Goal: Communication & Community: Answer question/provide support

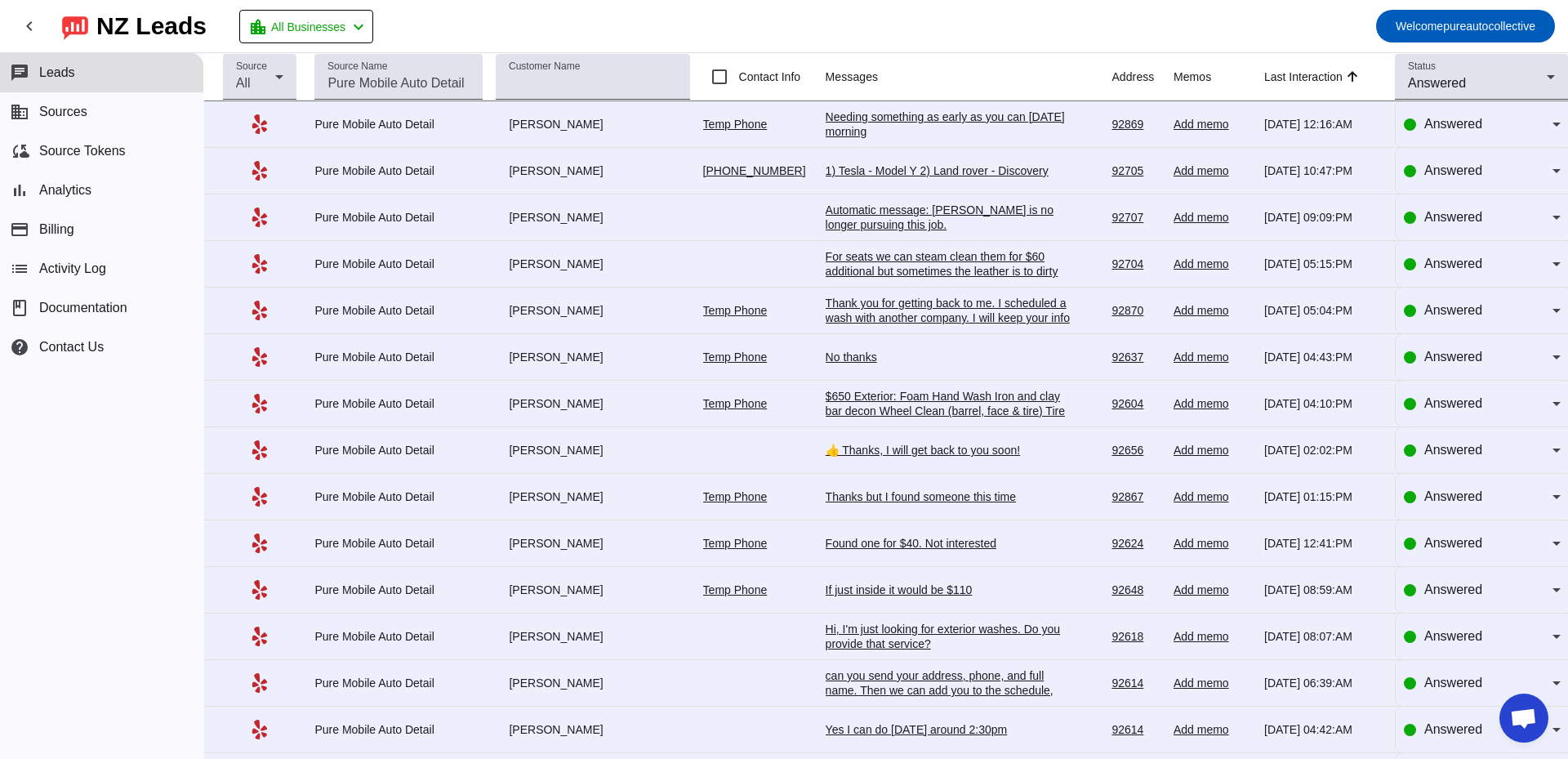
click at [870, 131] on div "Needing something as early as you can [DATE] morning" at bounding box center [947, 124] width 244 height 29
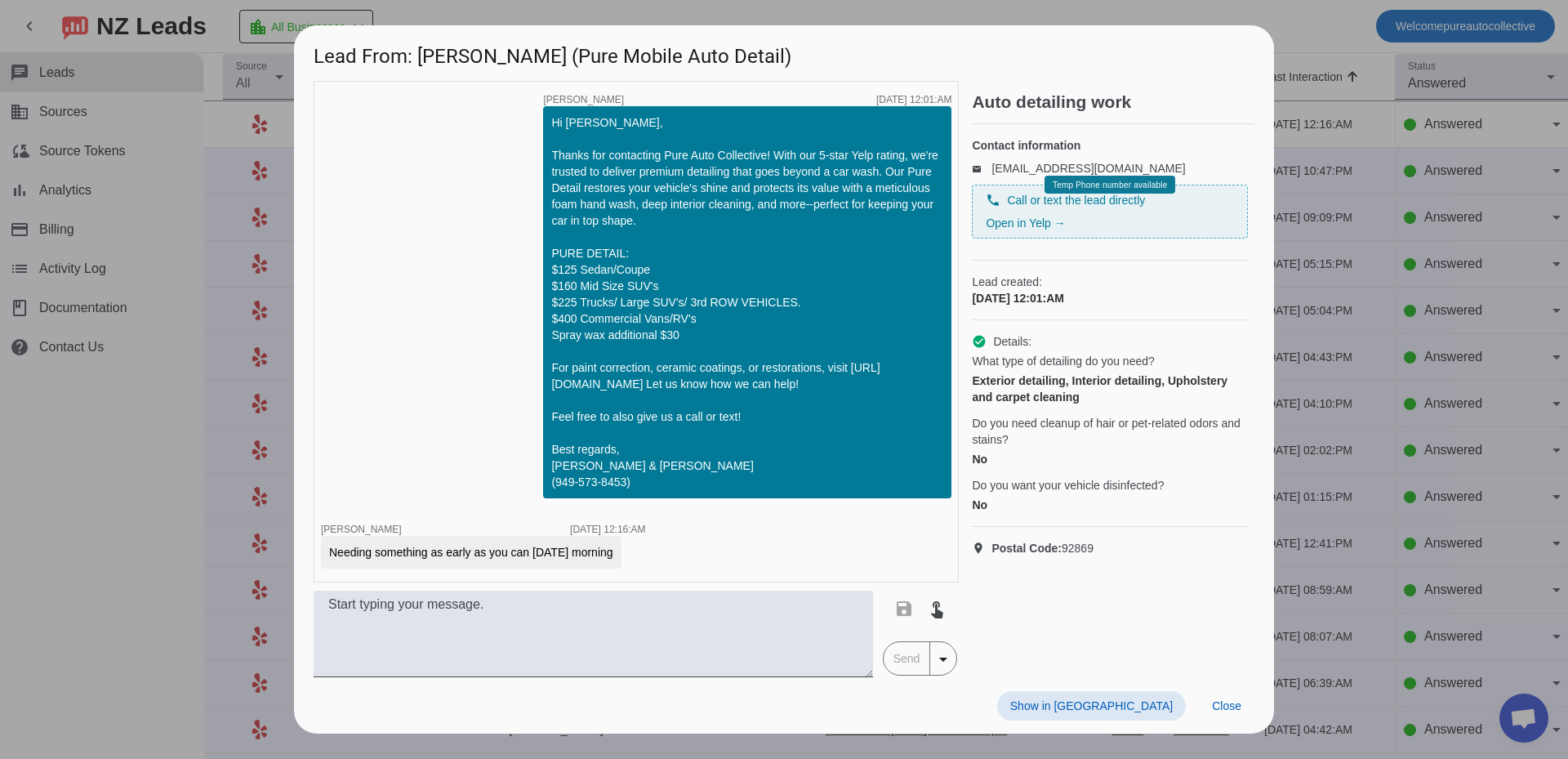
click at [1374, 388] on div at bounding box center [784, 380] width 1568 height 759
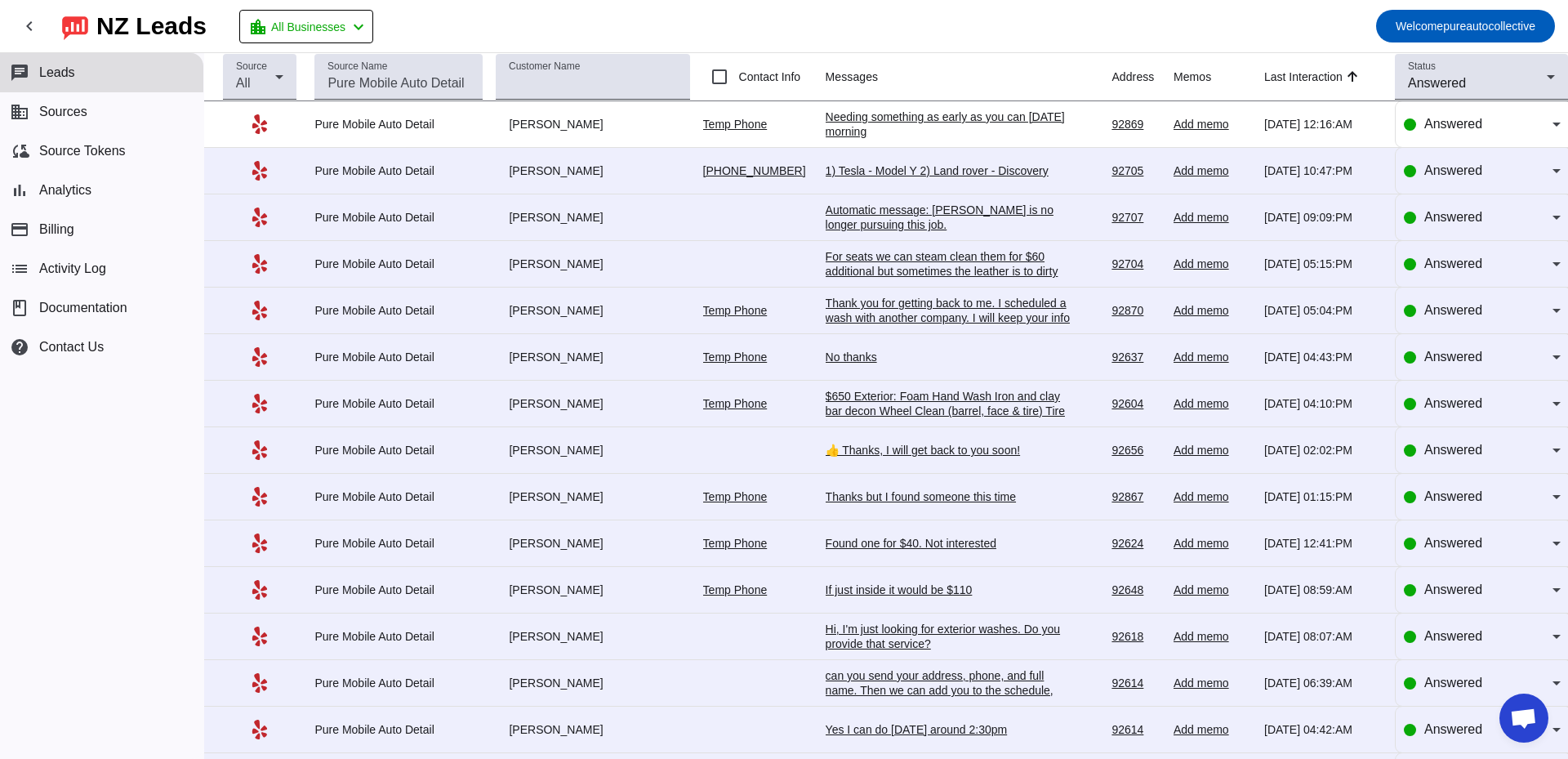
click at [898, 169] on div "1) Tesla - Model Y 2) Land rover - Discovery" at bounding box center [947, 171] width 244 height 15
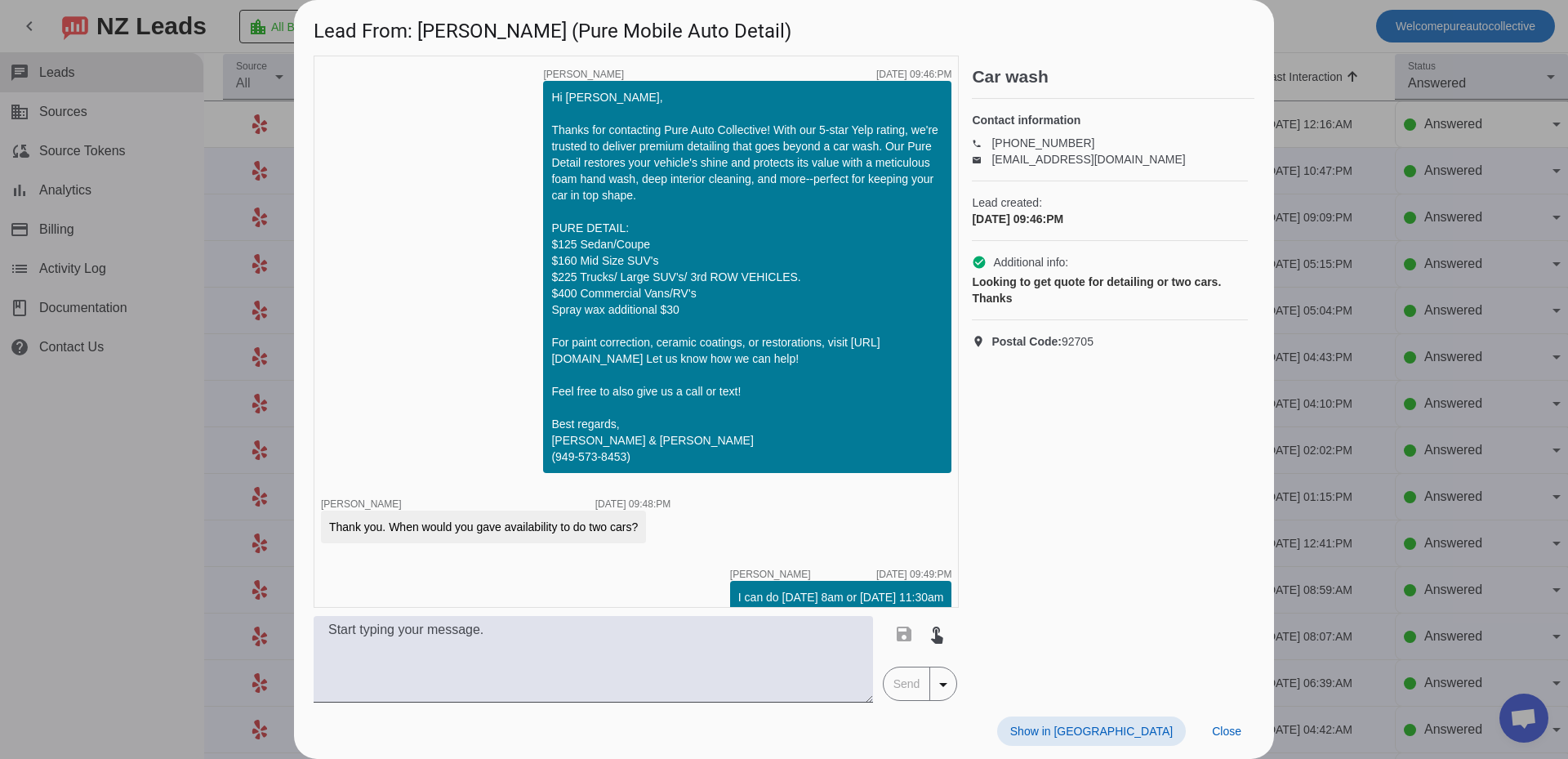
scroll to position [609, 0]
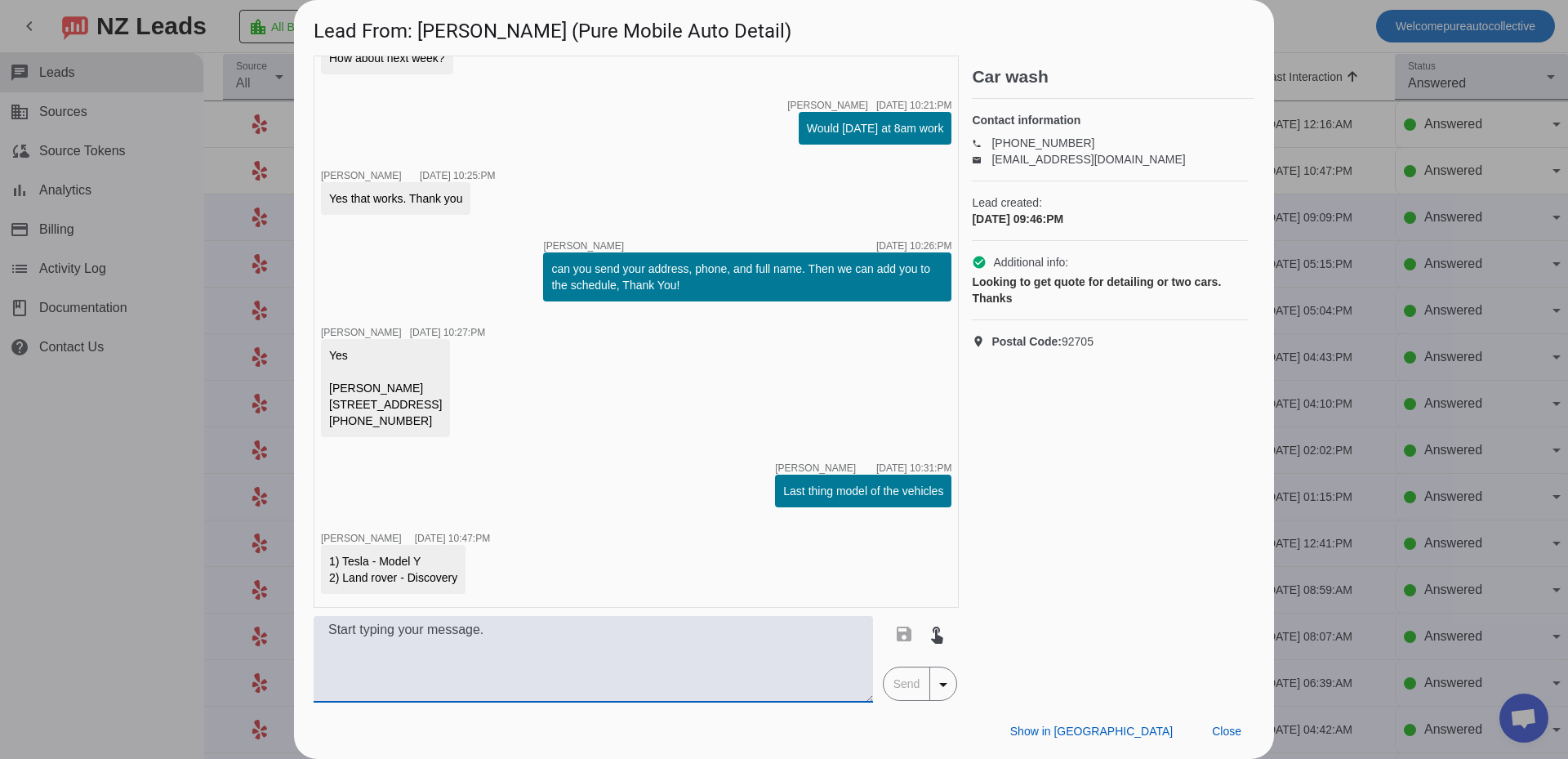
click at [559, 661] on textarea at bounding box center [593, 659] width 559 height 87
type textarea "W"
type textarea "The discovery is a 3 row?"
click at [916, 687] on span "Send" at bounding box center [906, 683] width 46 height 33
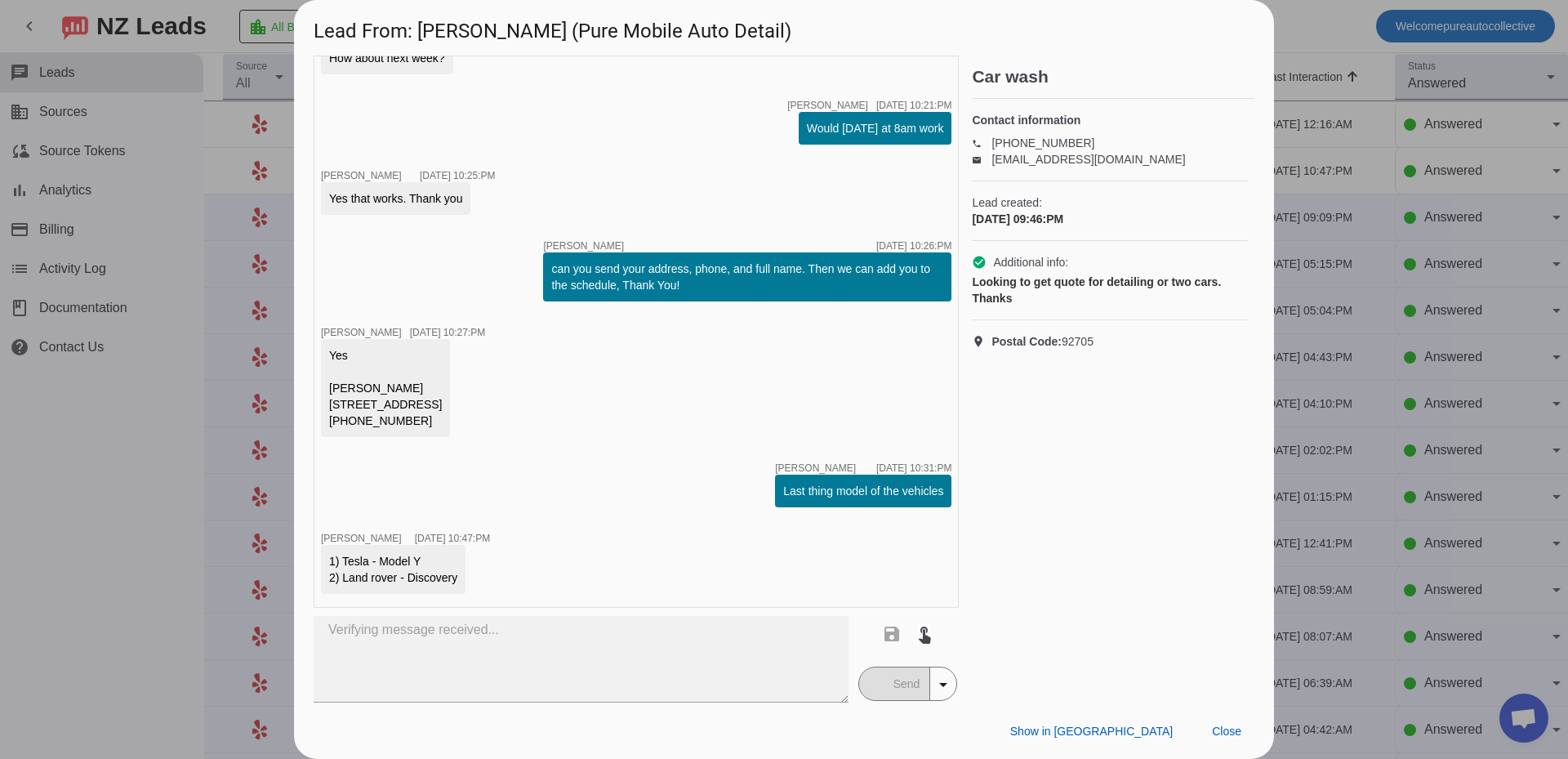
click at [1327, 380] on div at bounding box center [784, 380] width 1568 height 759
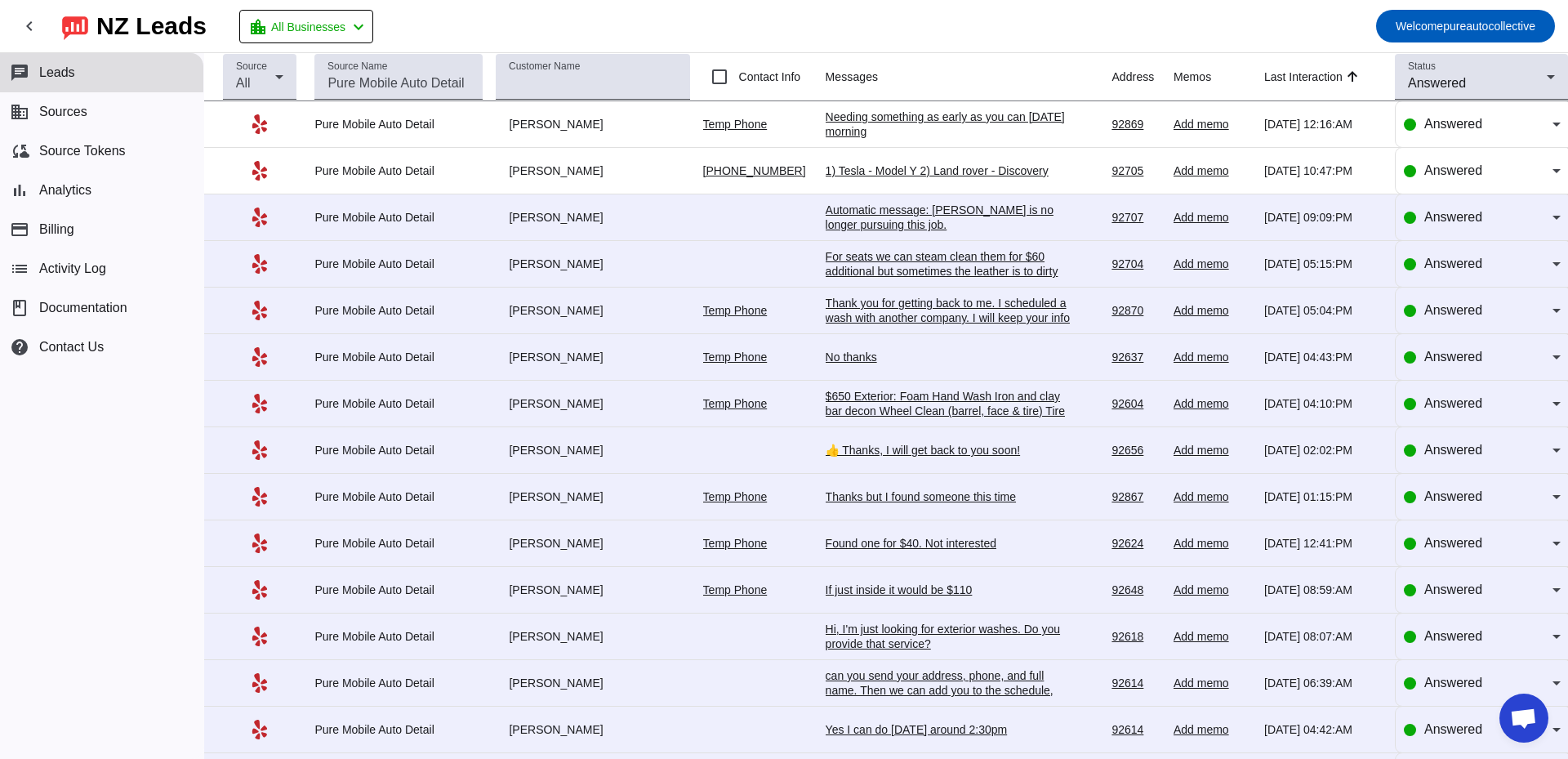
click at [982, 126] on div "Needing something as early as you can [DATE] morning" at bounding box center [947, 124] width 244 height 29
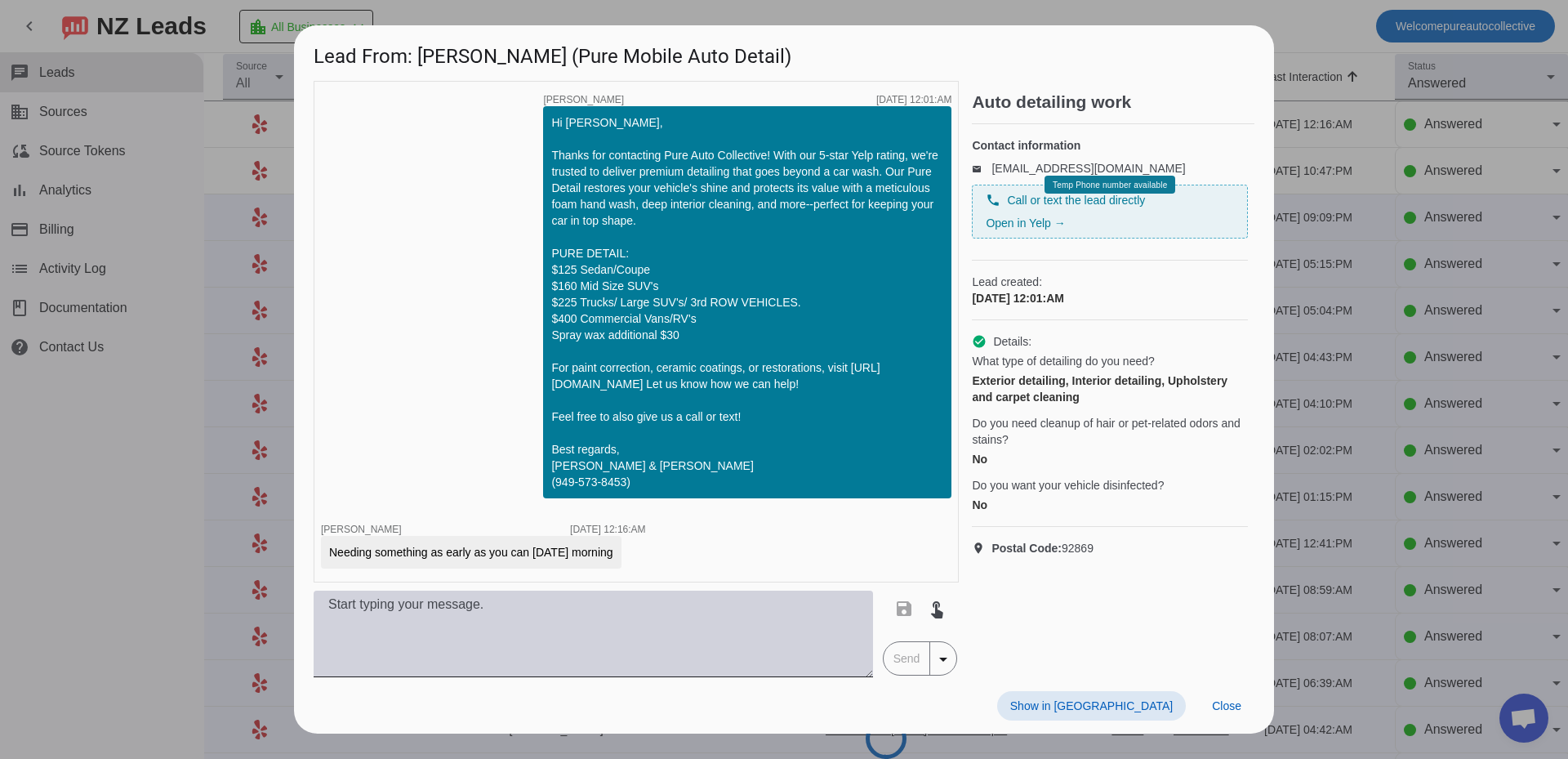
click at [626, 673] on textarea at bounding box center [593, 633] width 559 height 87
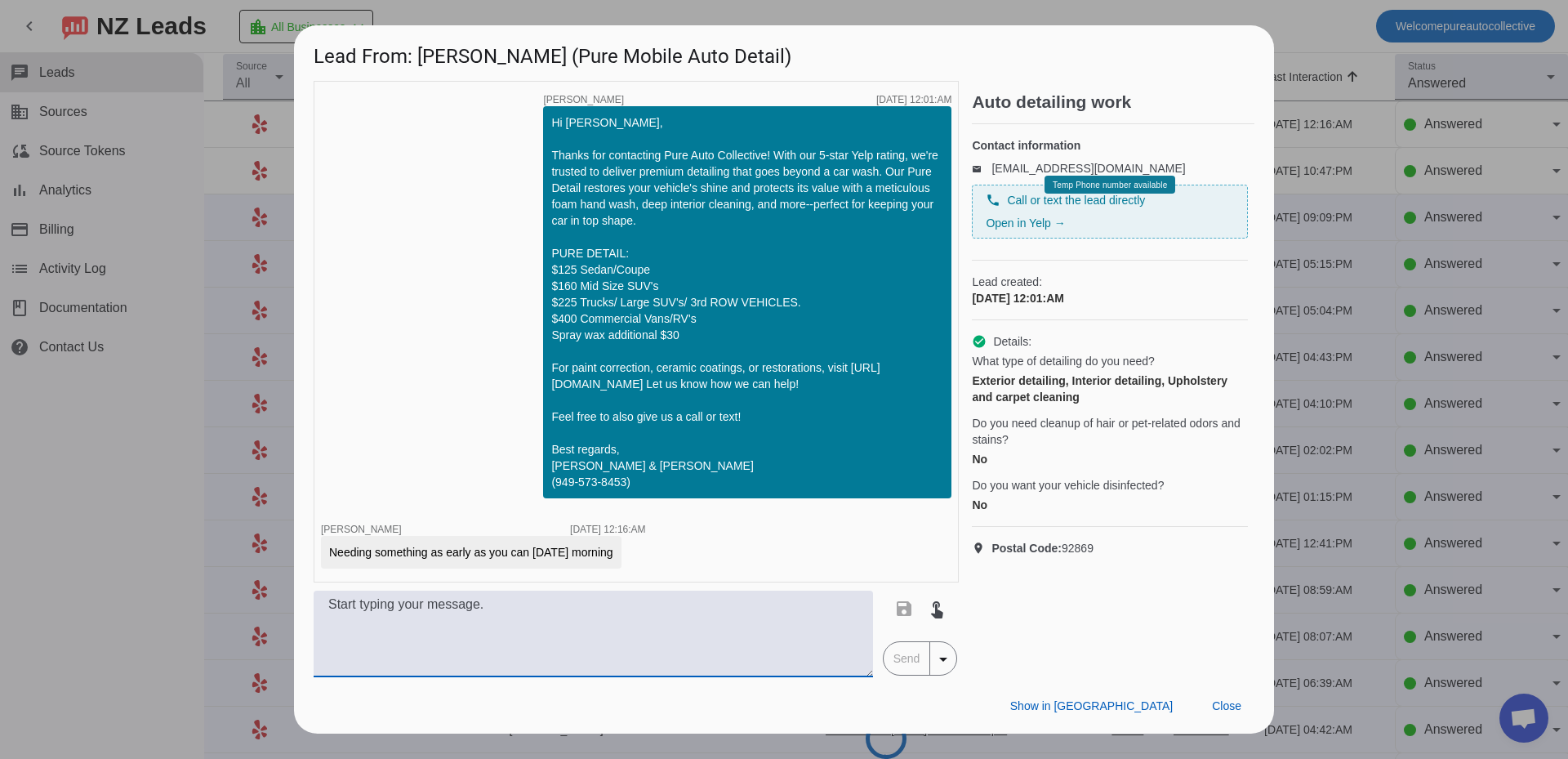
type textarea "I"
click at [496, 324] on div "timer close [PERSON_NAME] [DATE] 12:01:AM Hi [PERSON_NAME], Thanks for contacti…" at bounding box center [635, 331] width 645 height 501
click at [1361, 370] on div at bounding box center [784, 380] width 1568 height 759
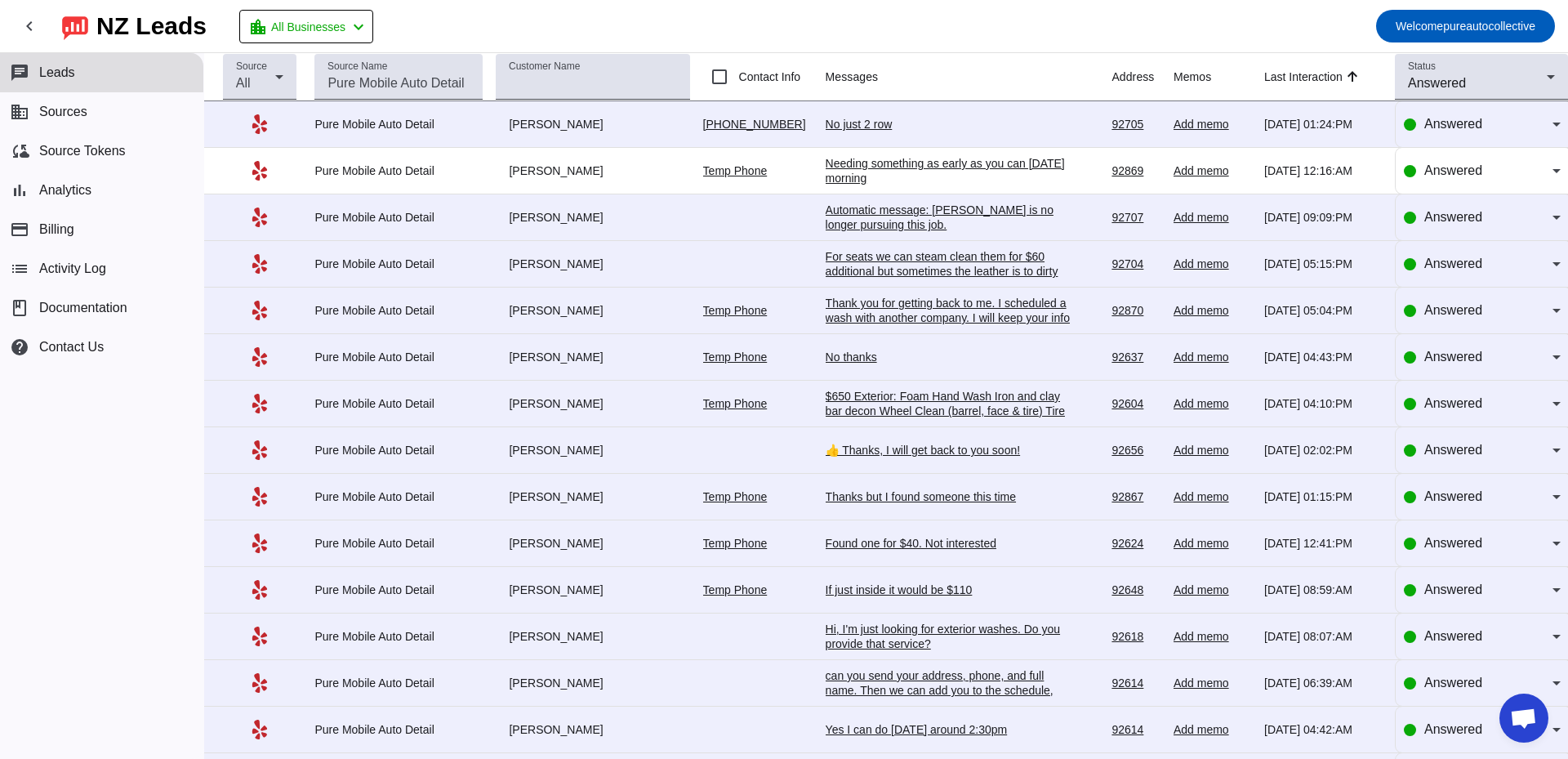
click at [850, 119] on div "No just 2 row" at bounding box center [947, 125] width 244 height 15
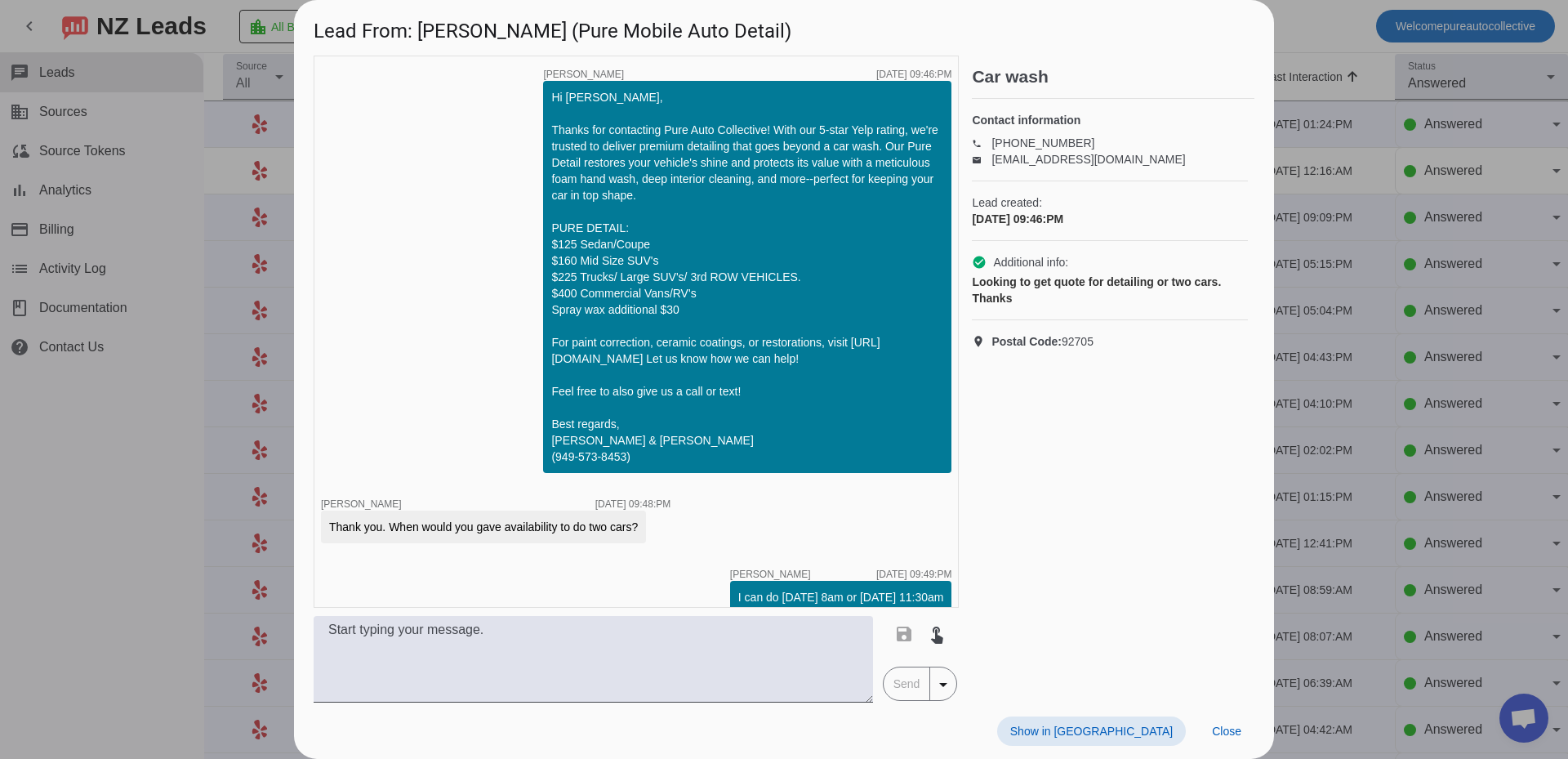
scroll to position [750, 0]
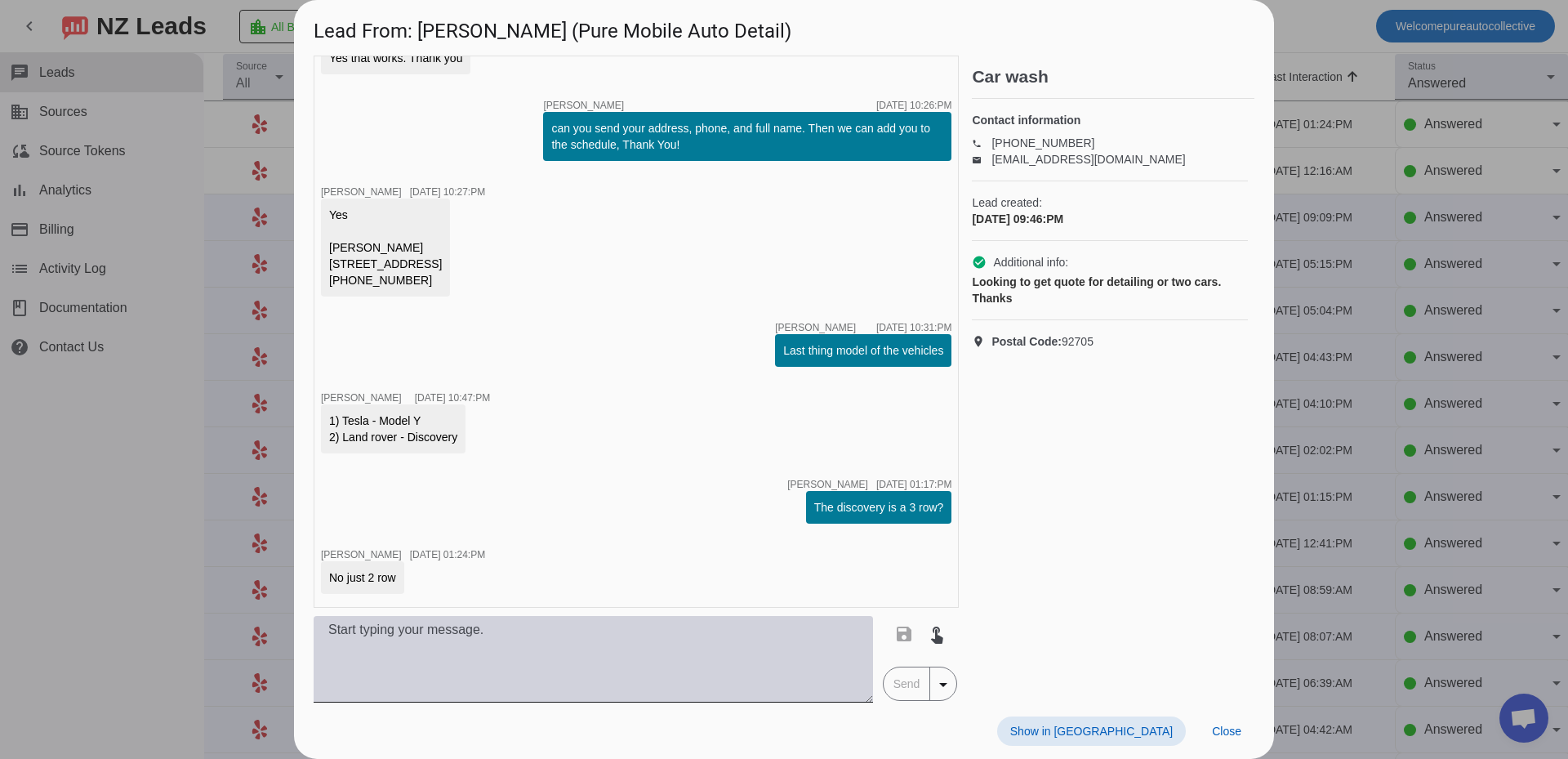
click at [651, 653] on textarea at bounding box center [593, 659] width 559 height 87
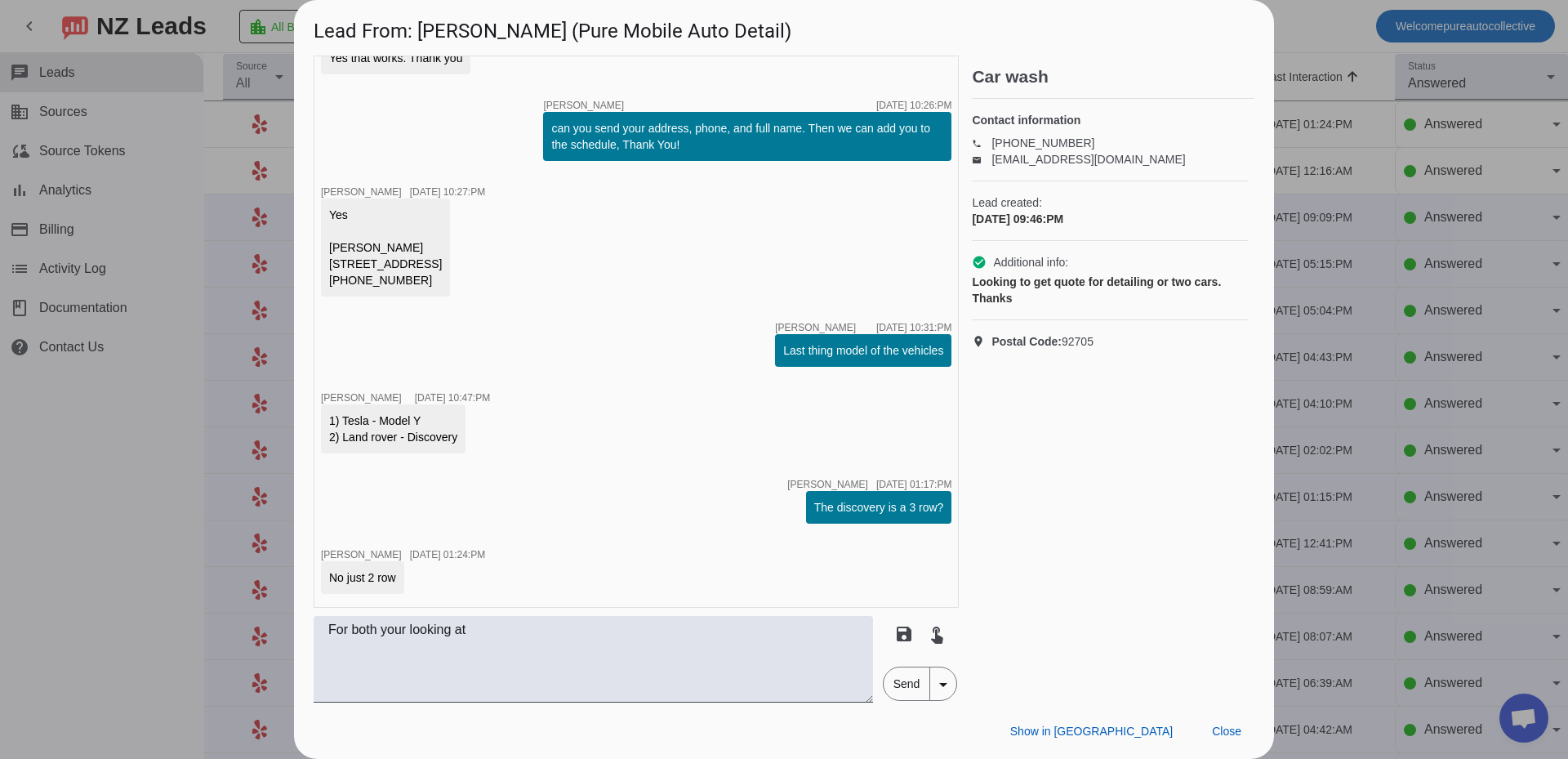
click at [570, 475] on div "timer close [PERSON_NAME] [DATE] 09:46:PM Hi [PERSON_NAME], Thanks for contacti…" at bounding box center [635, 331] width 645 height 552
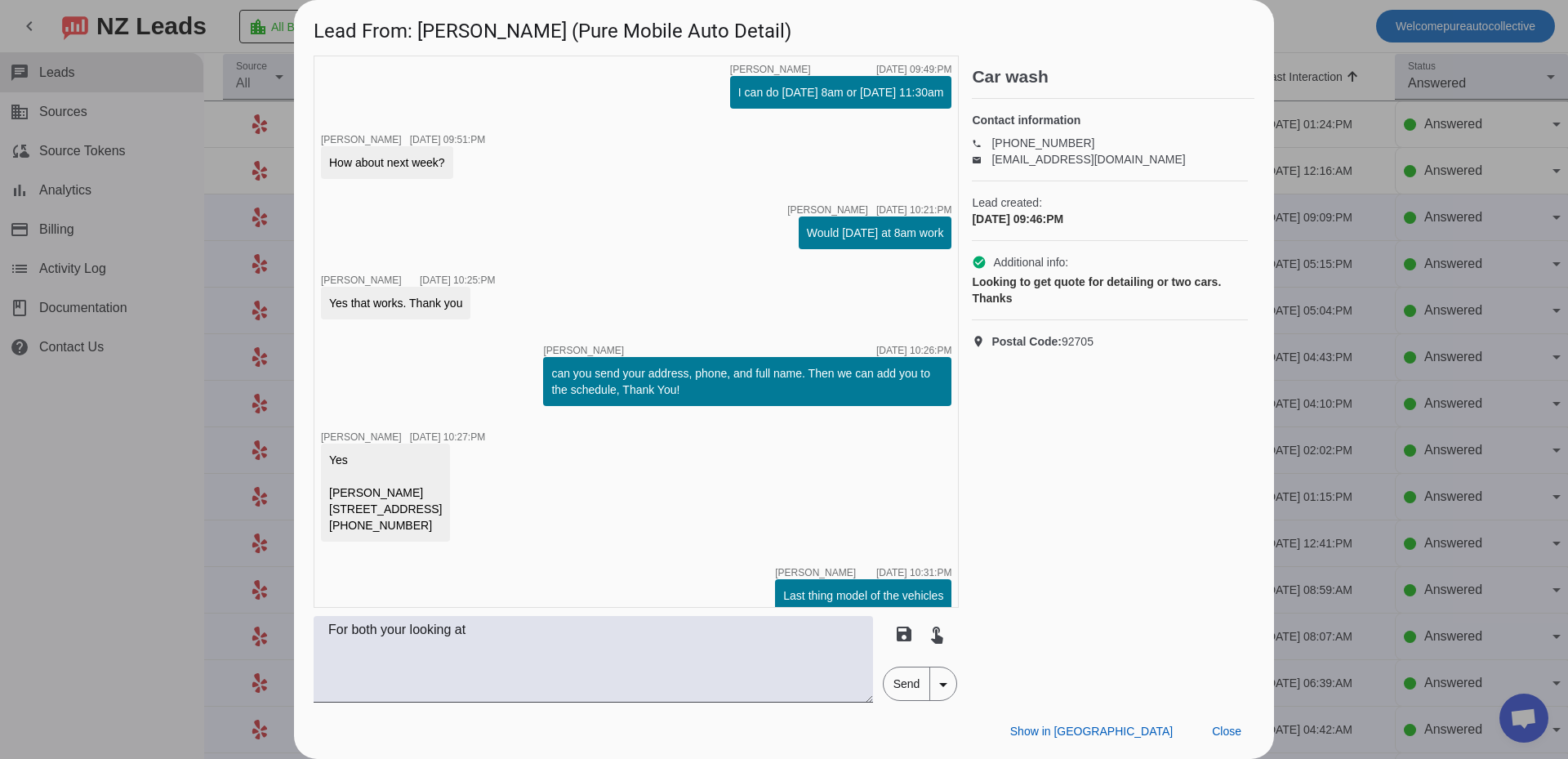
scroll to position [423, 0]
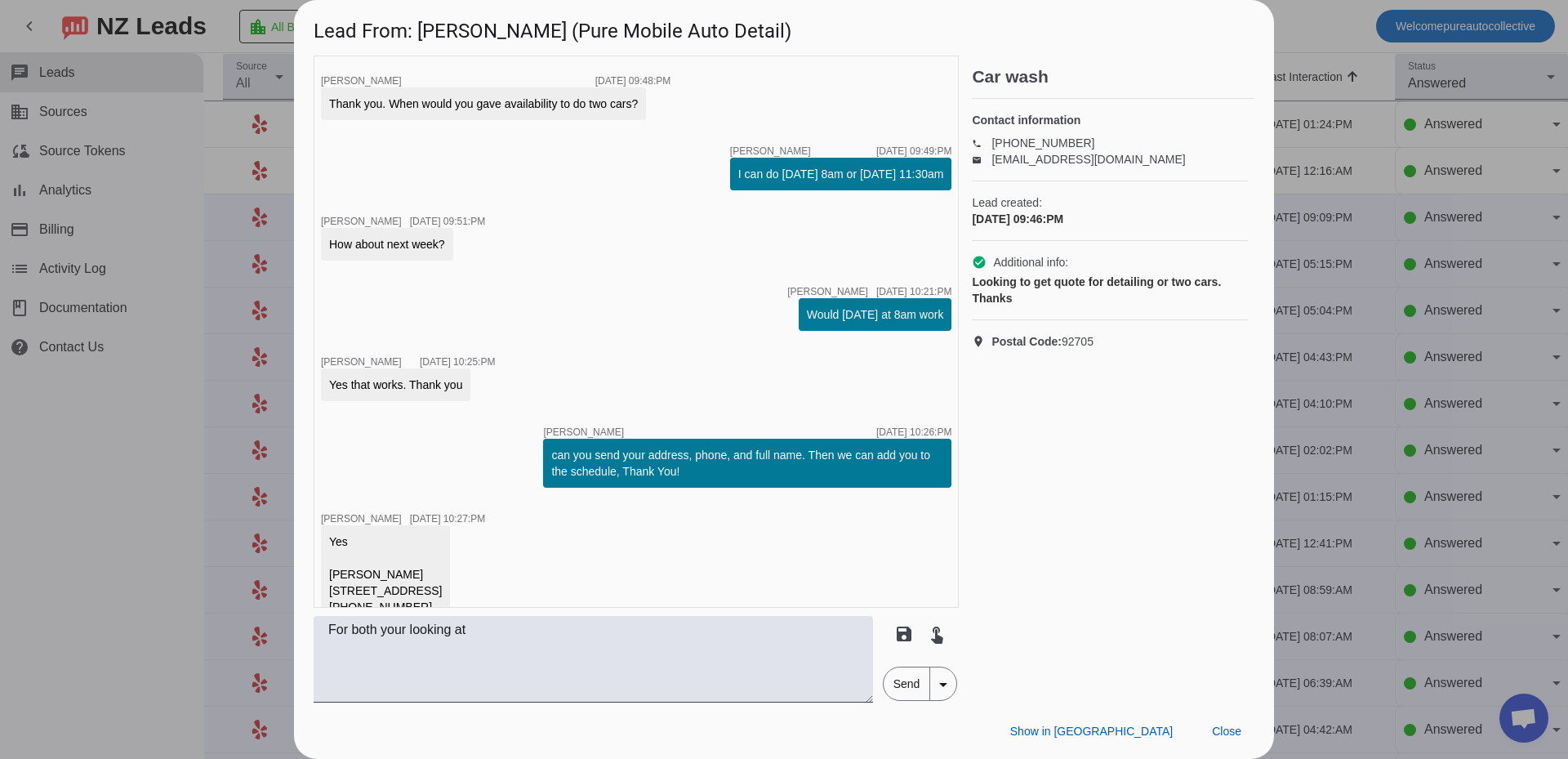
click at [346, 578] on div "Yes [PERSON_NAME] [STREET_ADDRESS] [PHONE_NUMBER]" at bounding box center [385, 574] width 112 height 81
copy div "[PERSON_NAME]"
click at [557, 505] on div "timer close [PERSON_NAME] [DATE] 09:46:PM Hi [PERSON_NAME], Thanks for contacti…" at bounding box center [635, 331] width 645 height 552
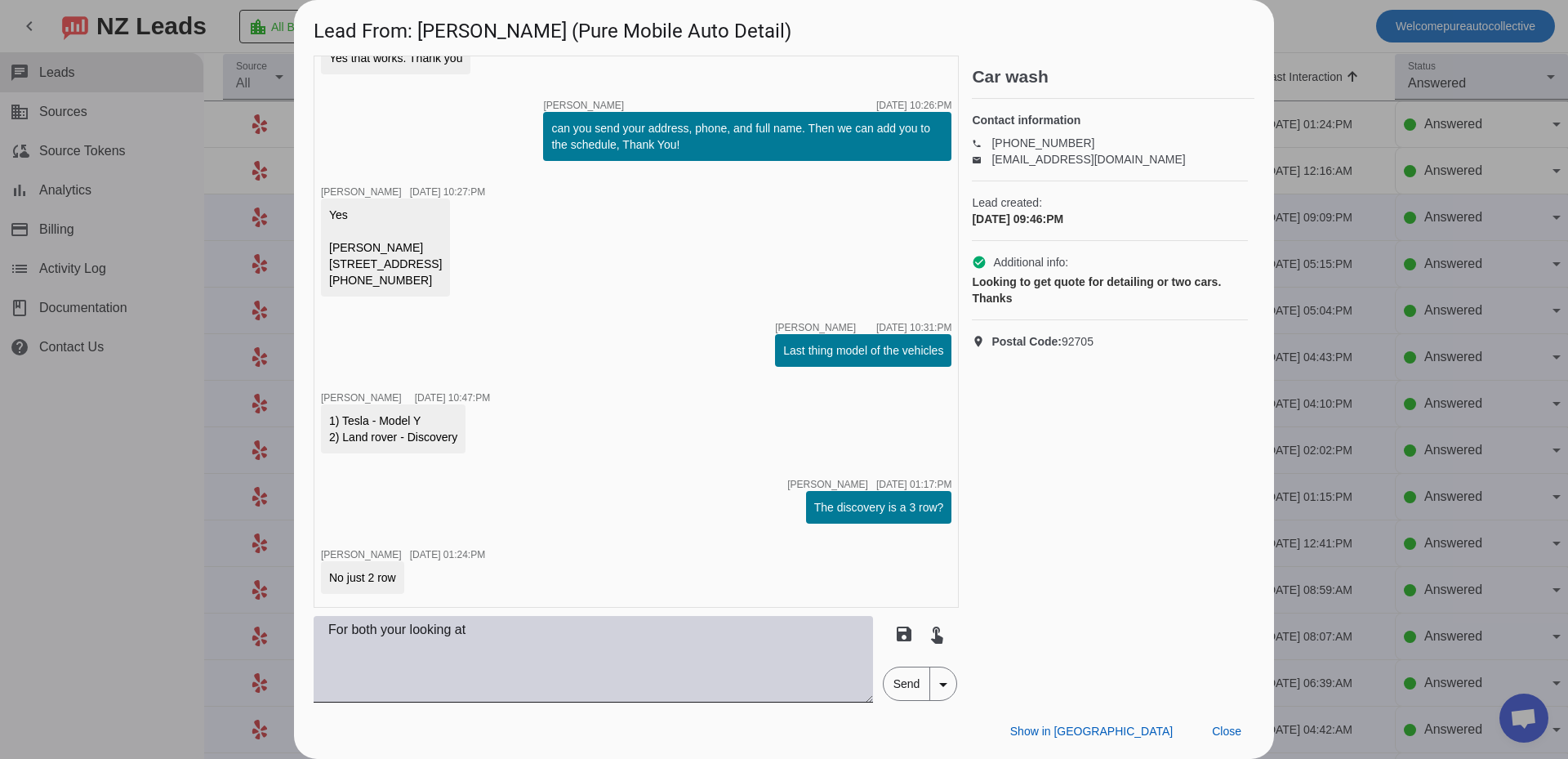
click at [511, 659] on textarea "For both your looking at" at bounding box center [593, 659] width 559 height 87
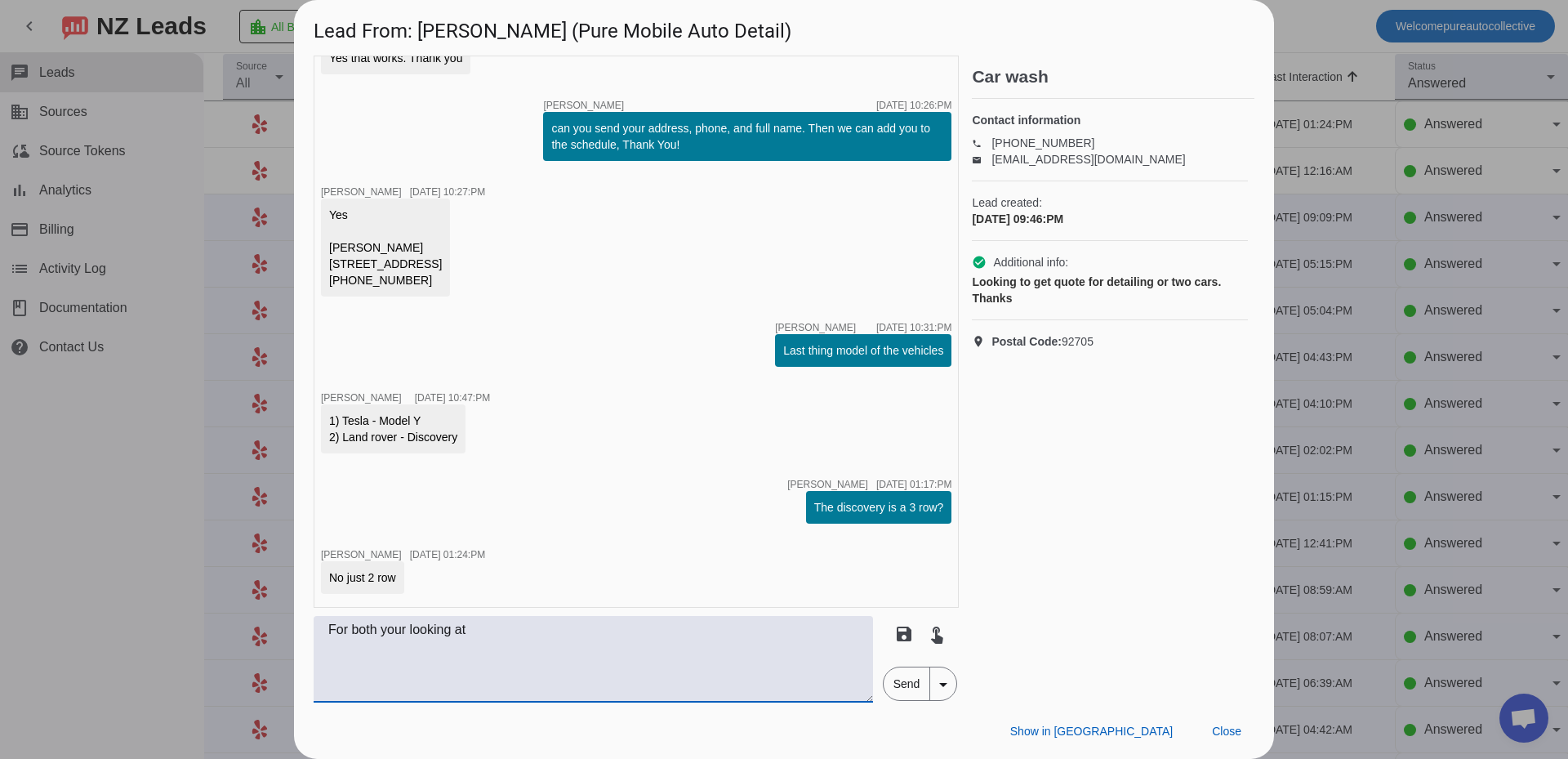
click at [601, 642] on textarea "For both your looking at" at bounding box center [593, 659] width 559 height 87
type textarea "F"
type textarea "Did you already get a link with the details? I see we have you on already and i…"
click at [899, 686] on span "Send" at bounding box center [906, 683] width 46 height 33
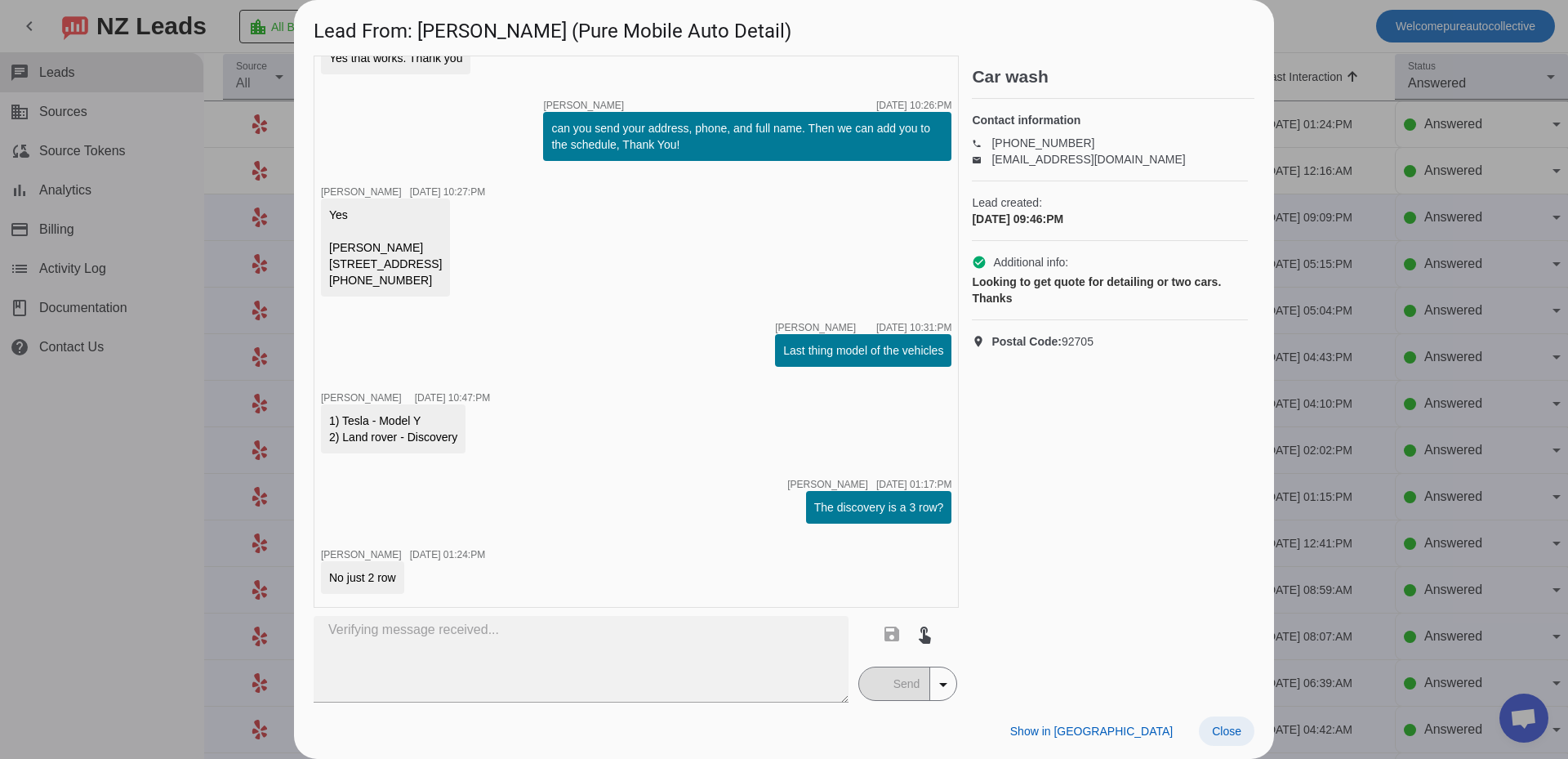
click at [1230, 730] on span "Close" at bounding box center [1226, 731] width 29 height 13
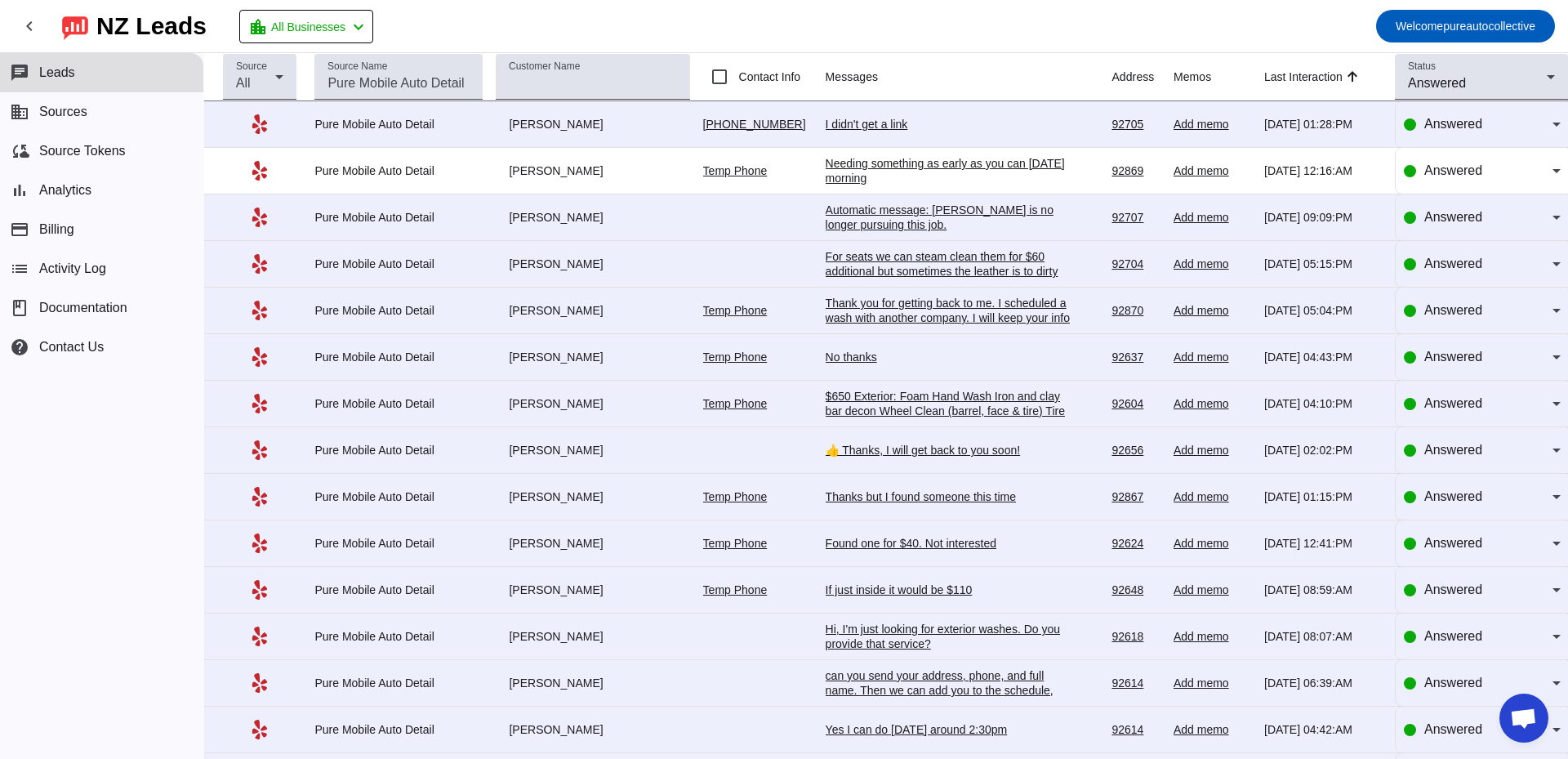
click at [877, 130] on div "I didn't get a link" at bounding box center [947, 125] width 244 height 15
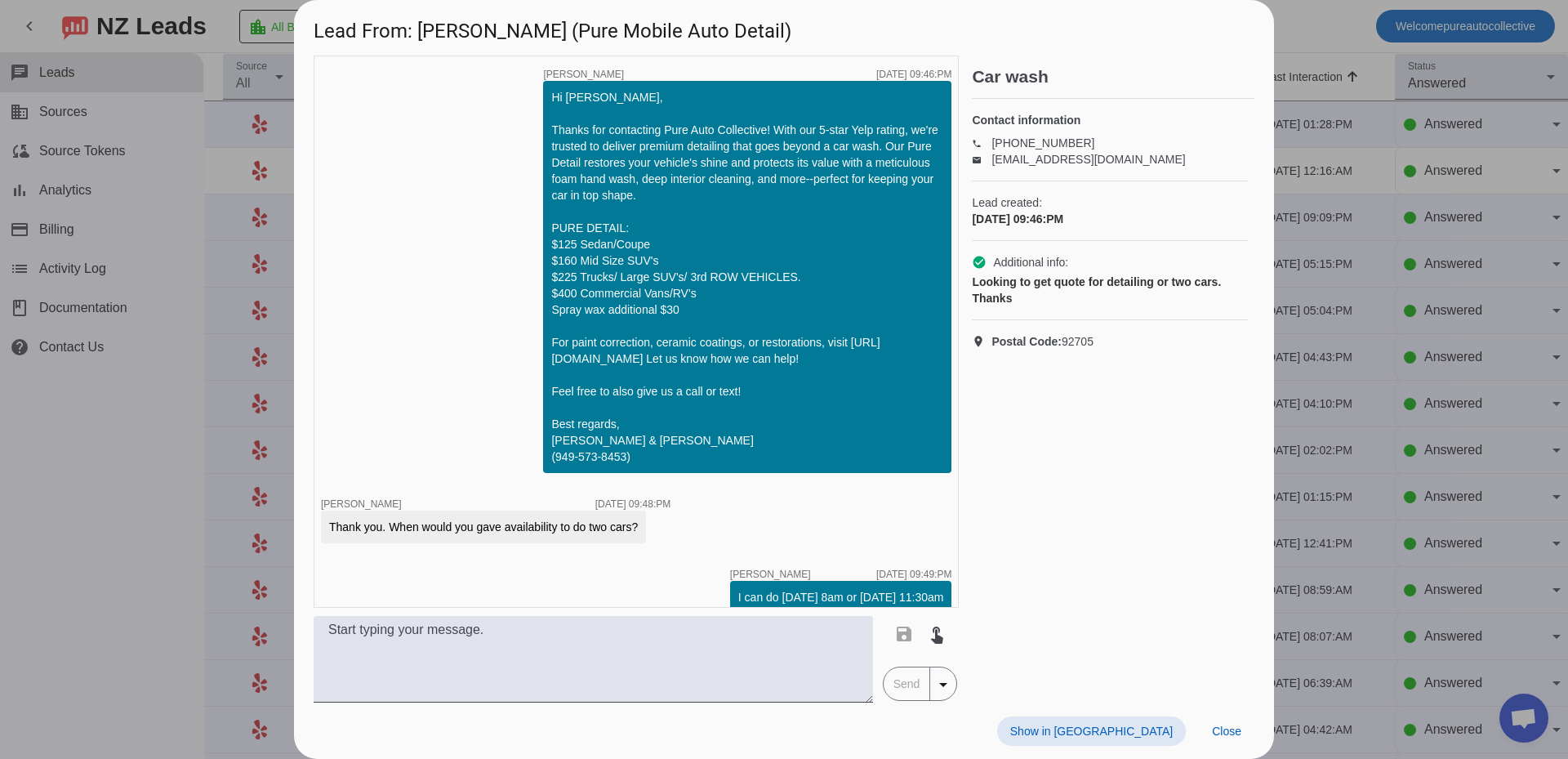
scroll to position [906, 0]
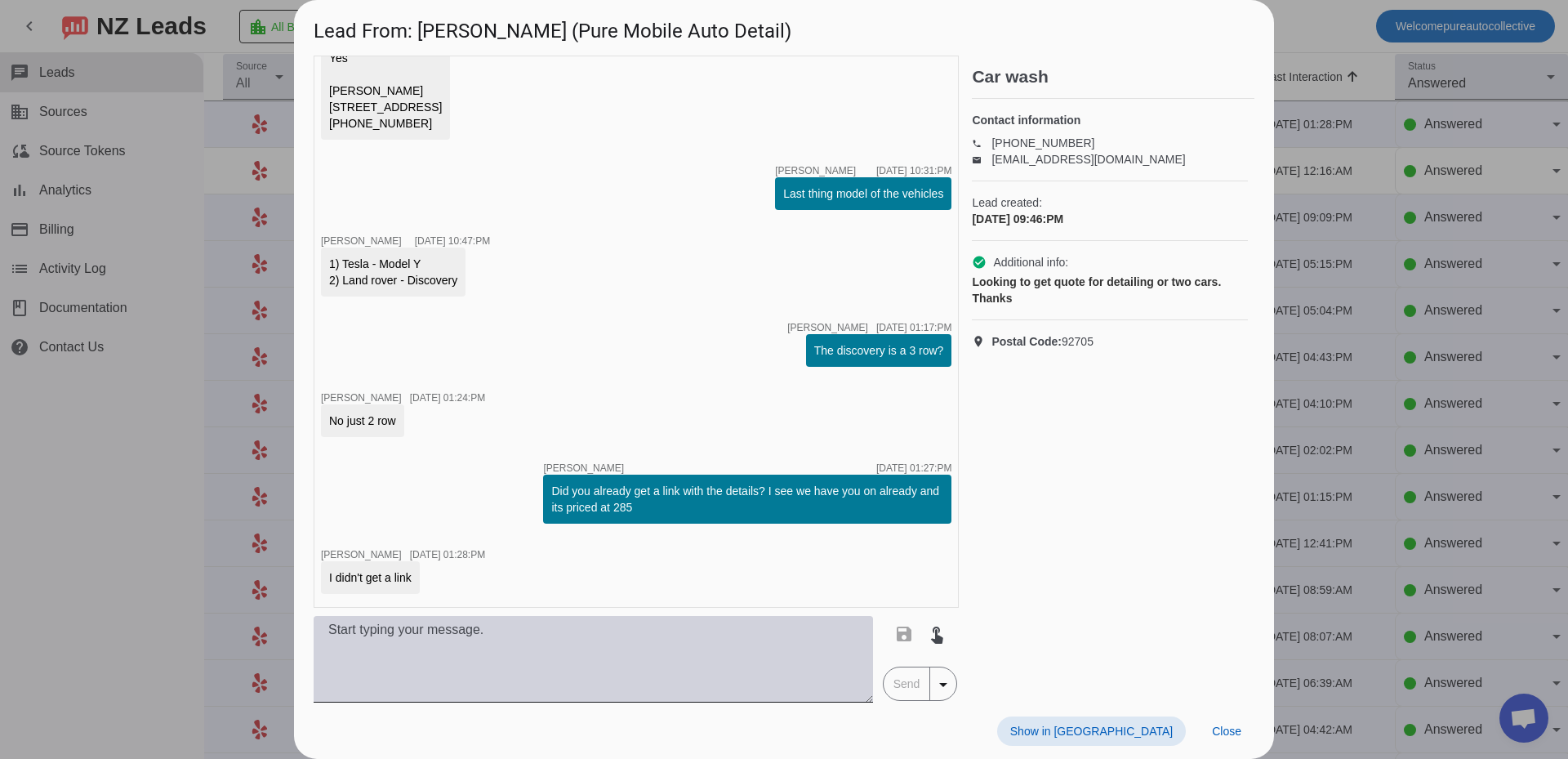
click at [699, 673] on textarea at bounding box center [593, 659] width 559 height 87
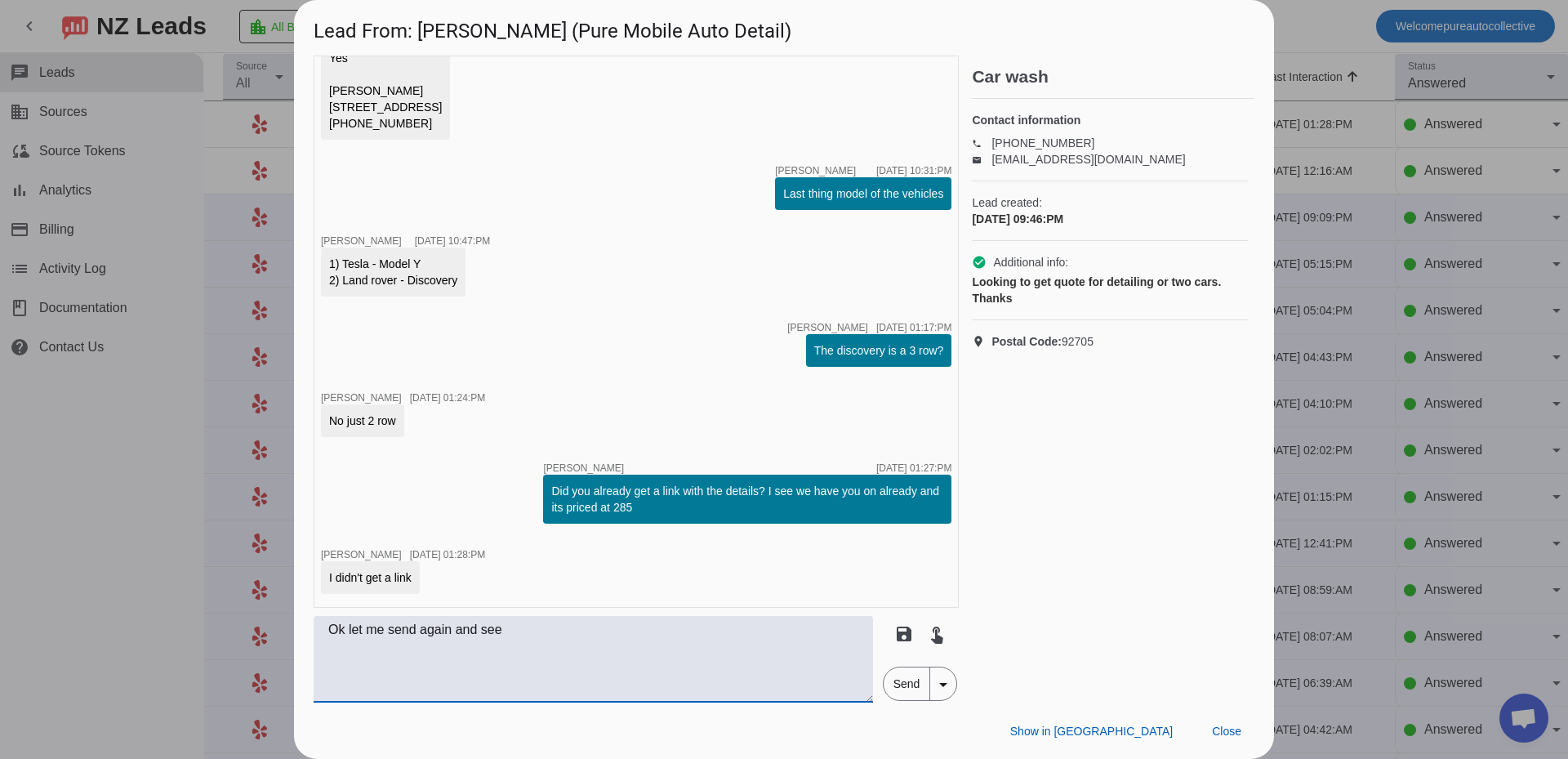
type textarea "Ok let me send again and see"
click at [911, 689] on span "Send" at bounding box center [906, 683] width 46 height 33
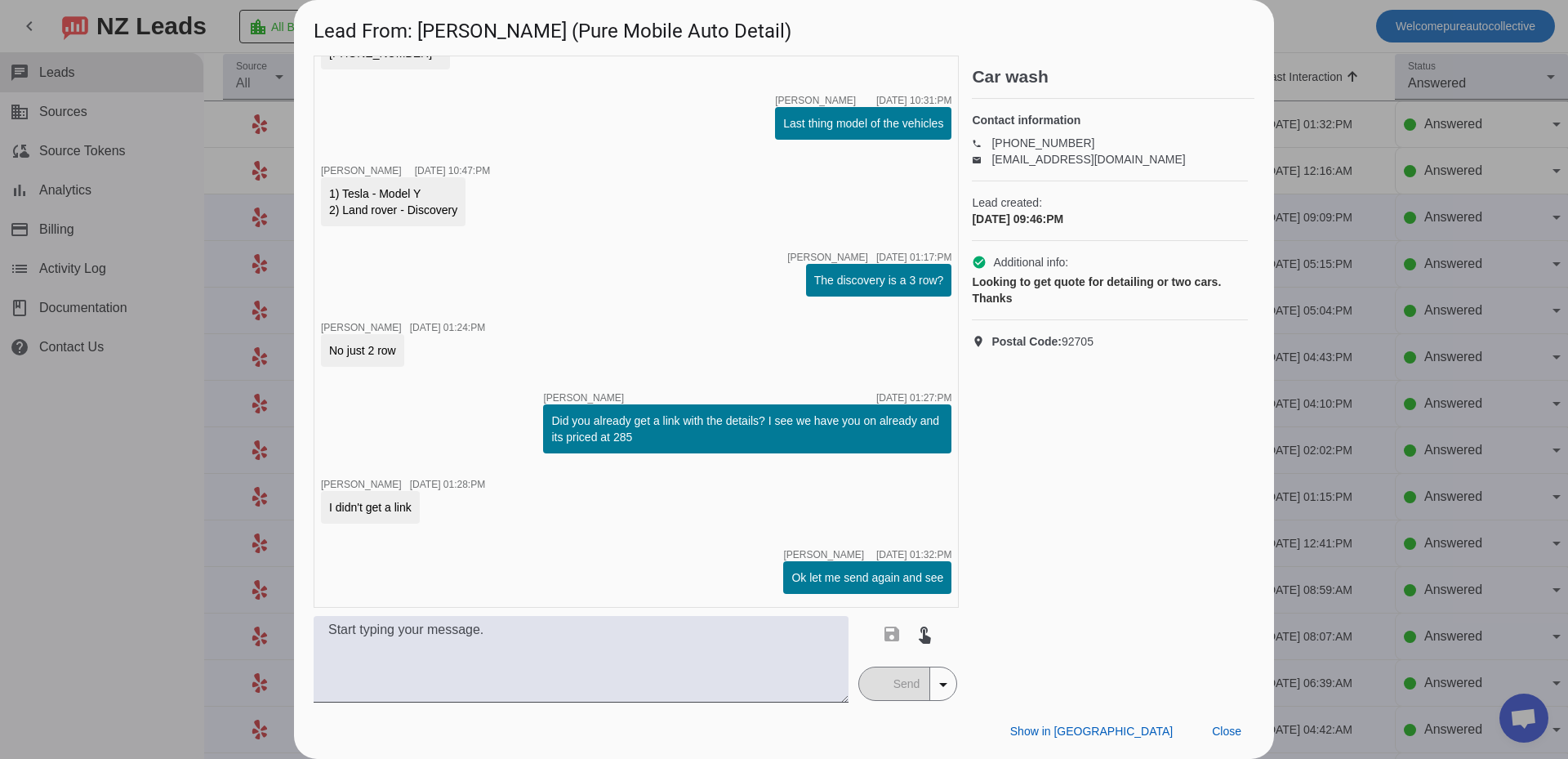
scroll to position [650, 0]
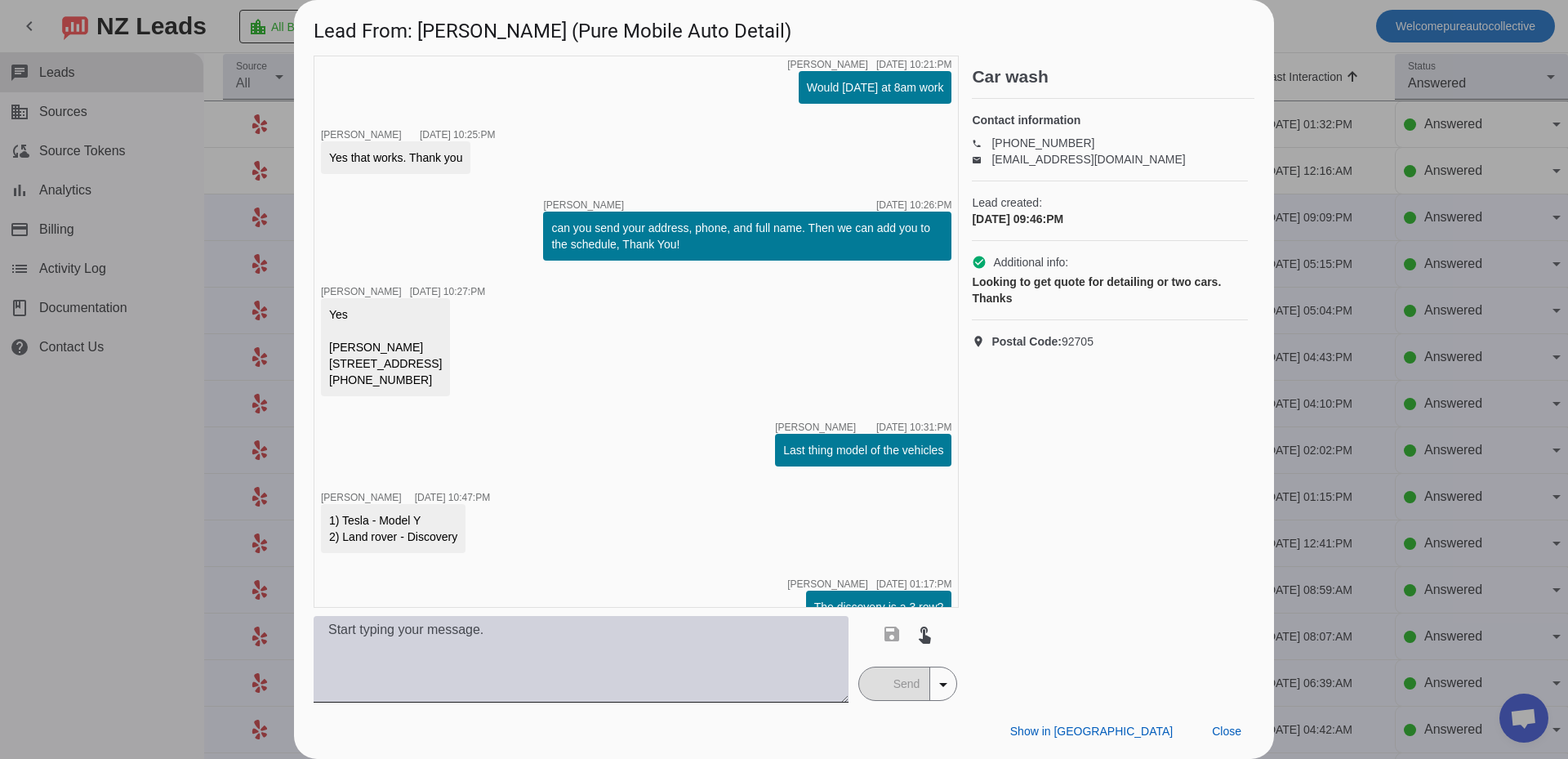
click at [508, 667] on textarea at bounding box center [581, 659] width 535 height 87
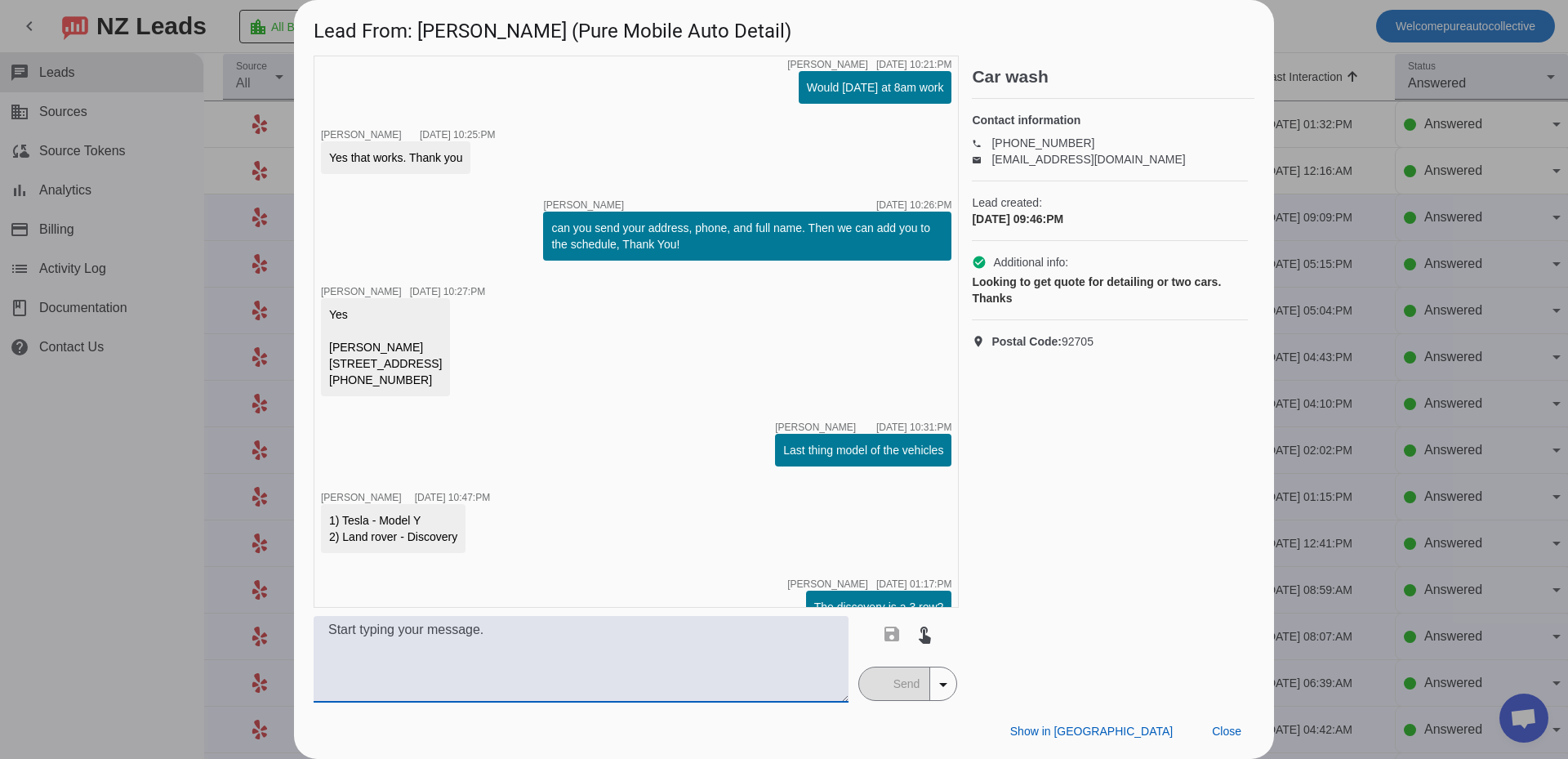
scroll to position [976, 0]
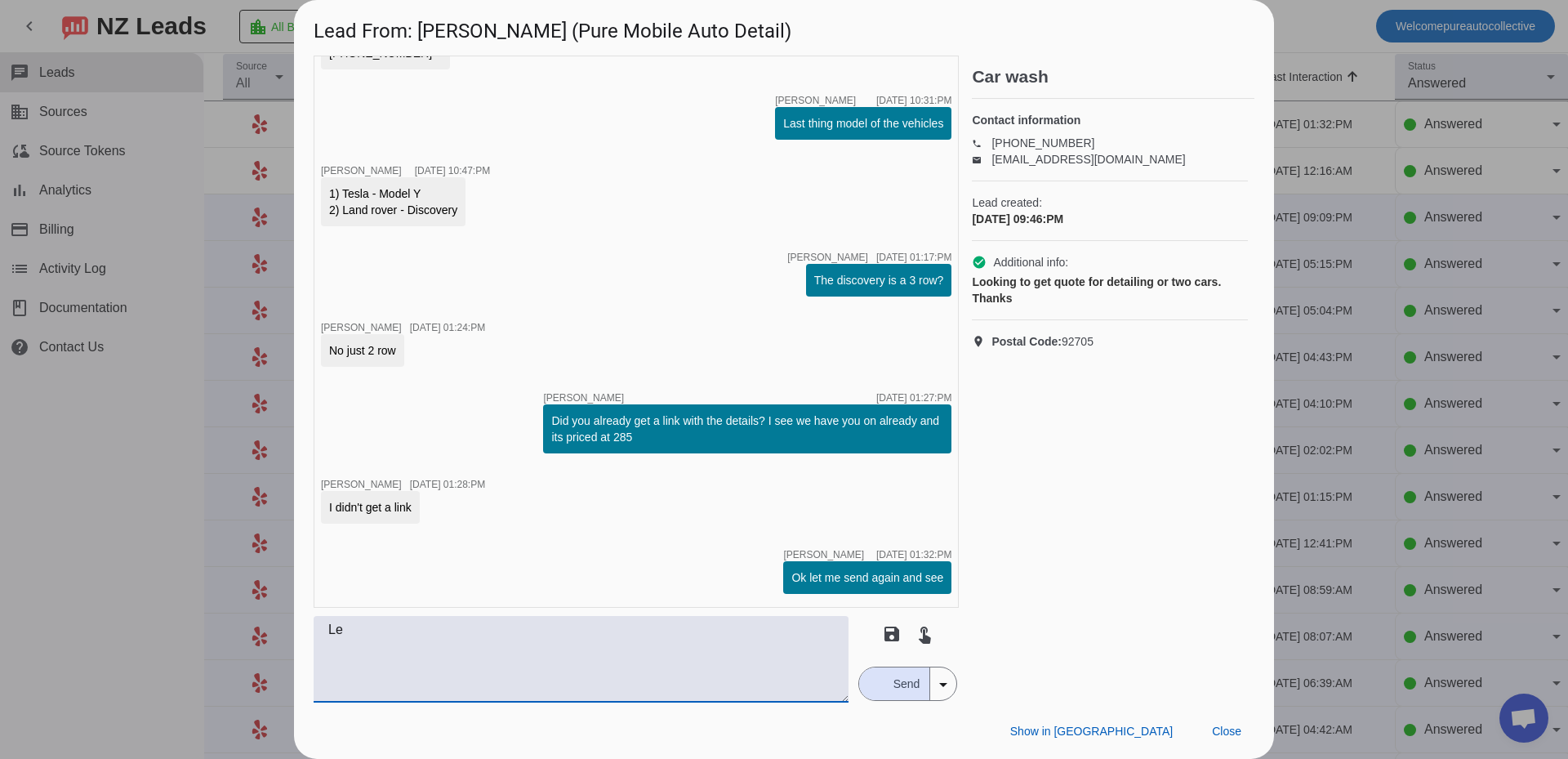
type textarea "L"
type textarea "S"
type textarea "Shouldve gotten it by now, any luck?"
click at [897, 687] on span "Send" at bounding box center [906, 683] width 46 height 33
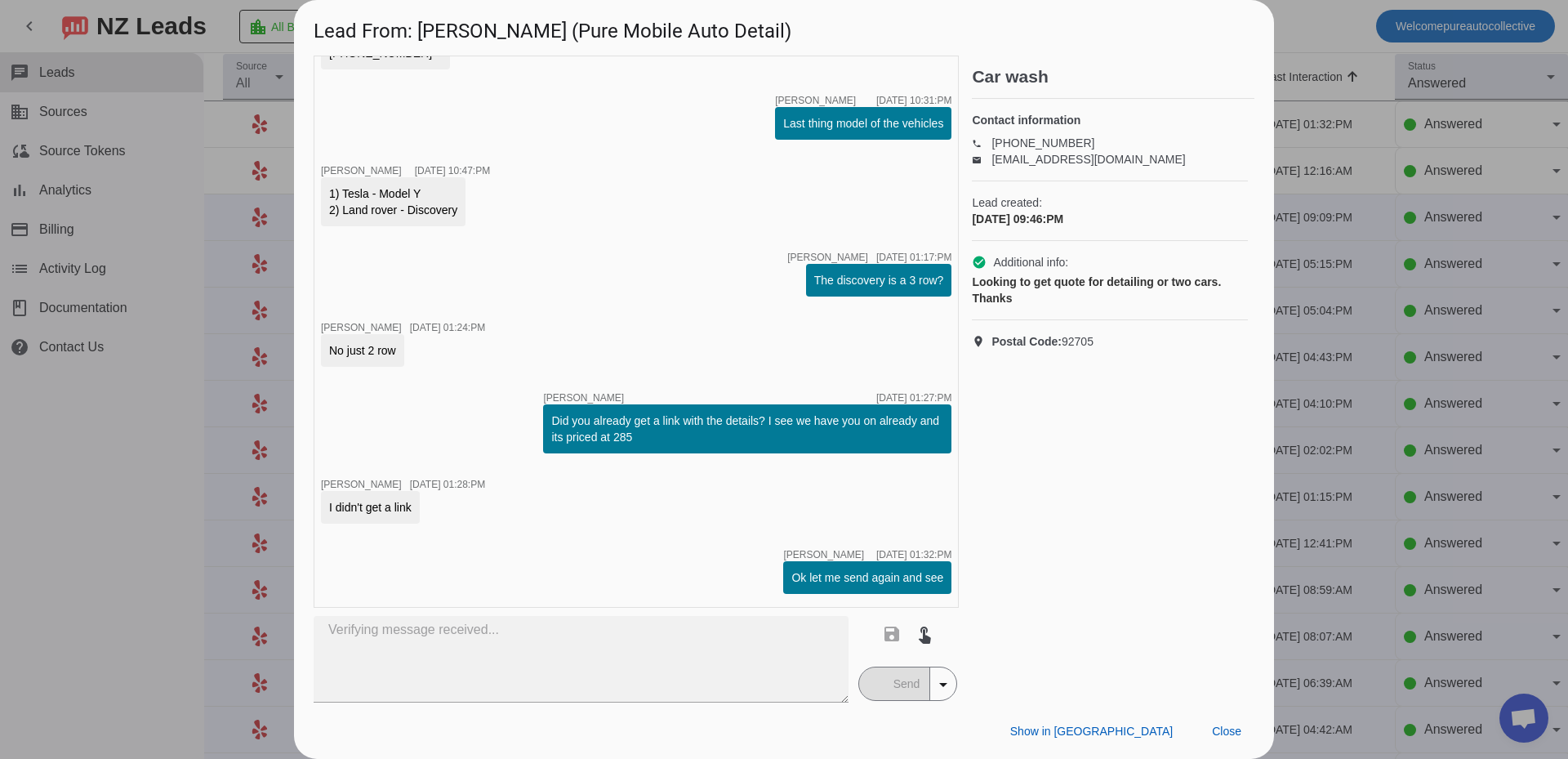
click at [1520, 429] on div at bounding box center [784, 380] width 1568 height 759
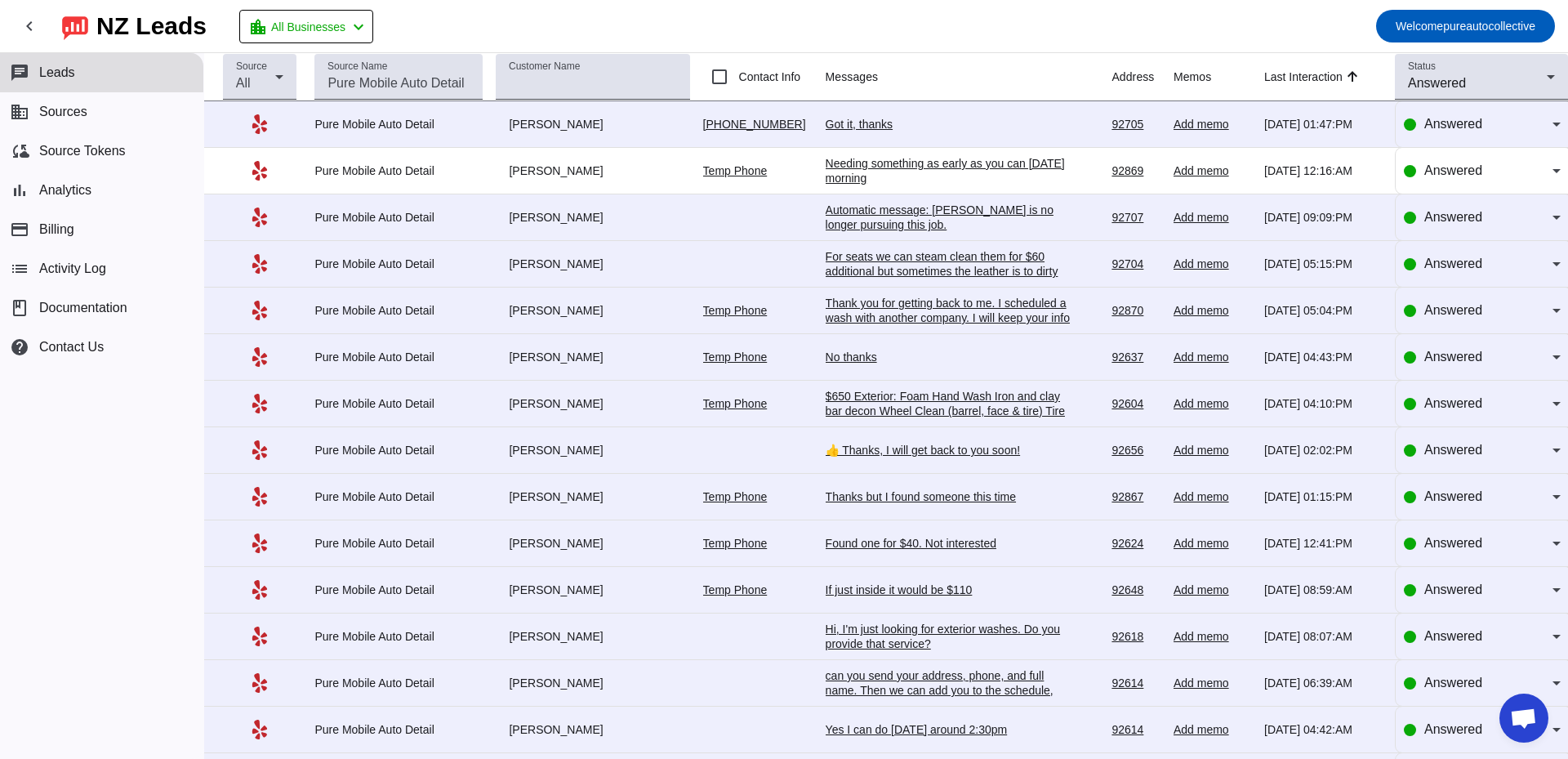
click at [832, 129] on div "Got it, thanks" at bounding box center [947, 125] width 244 height 15
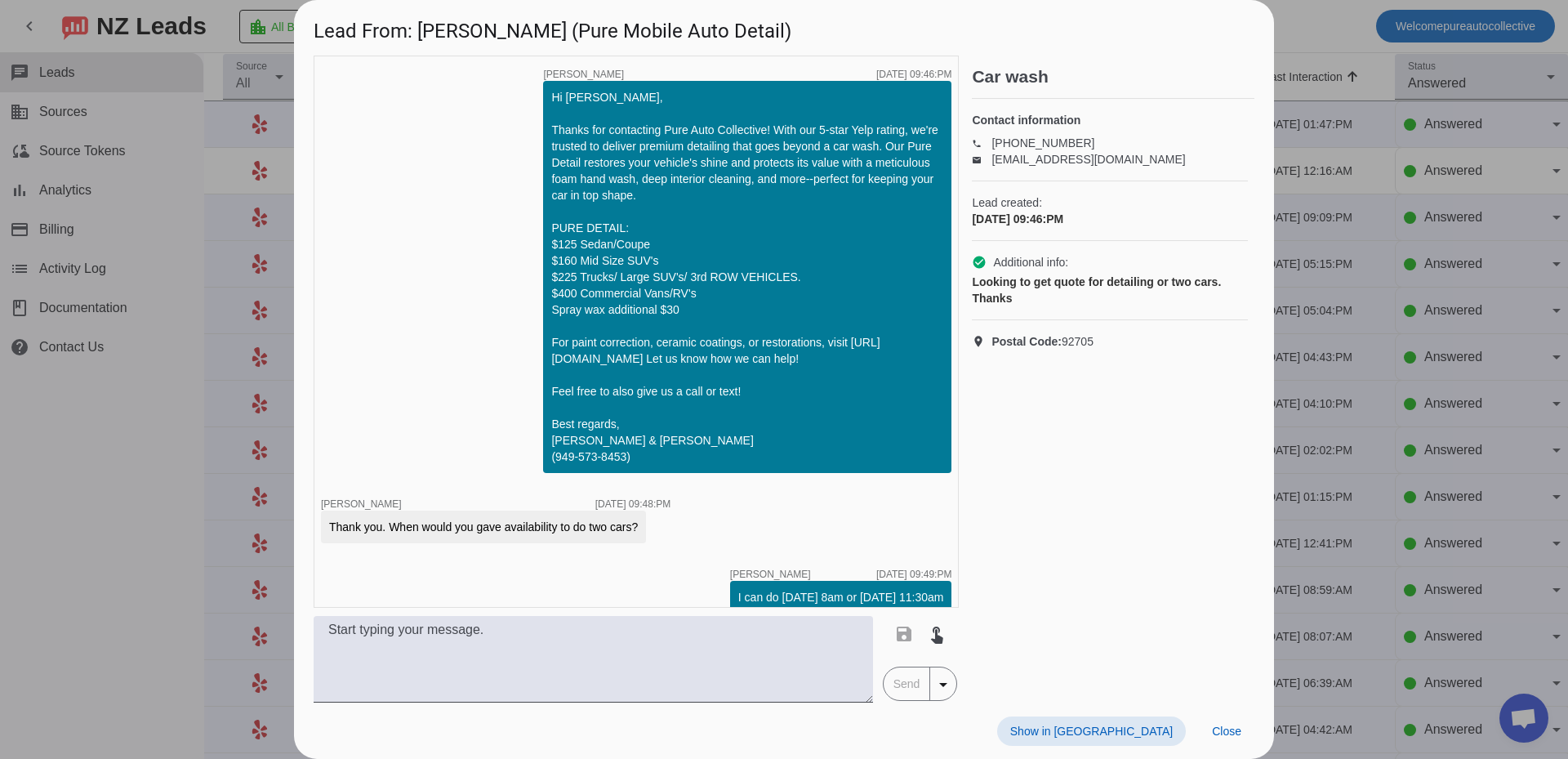
scroll to position [1117, 0]
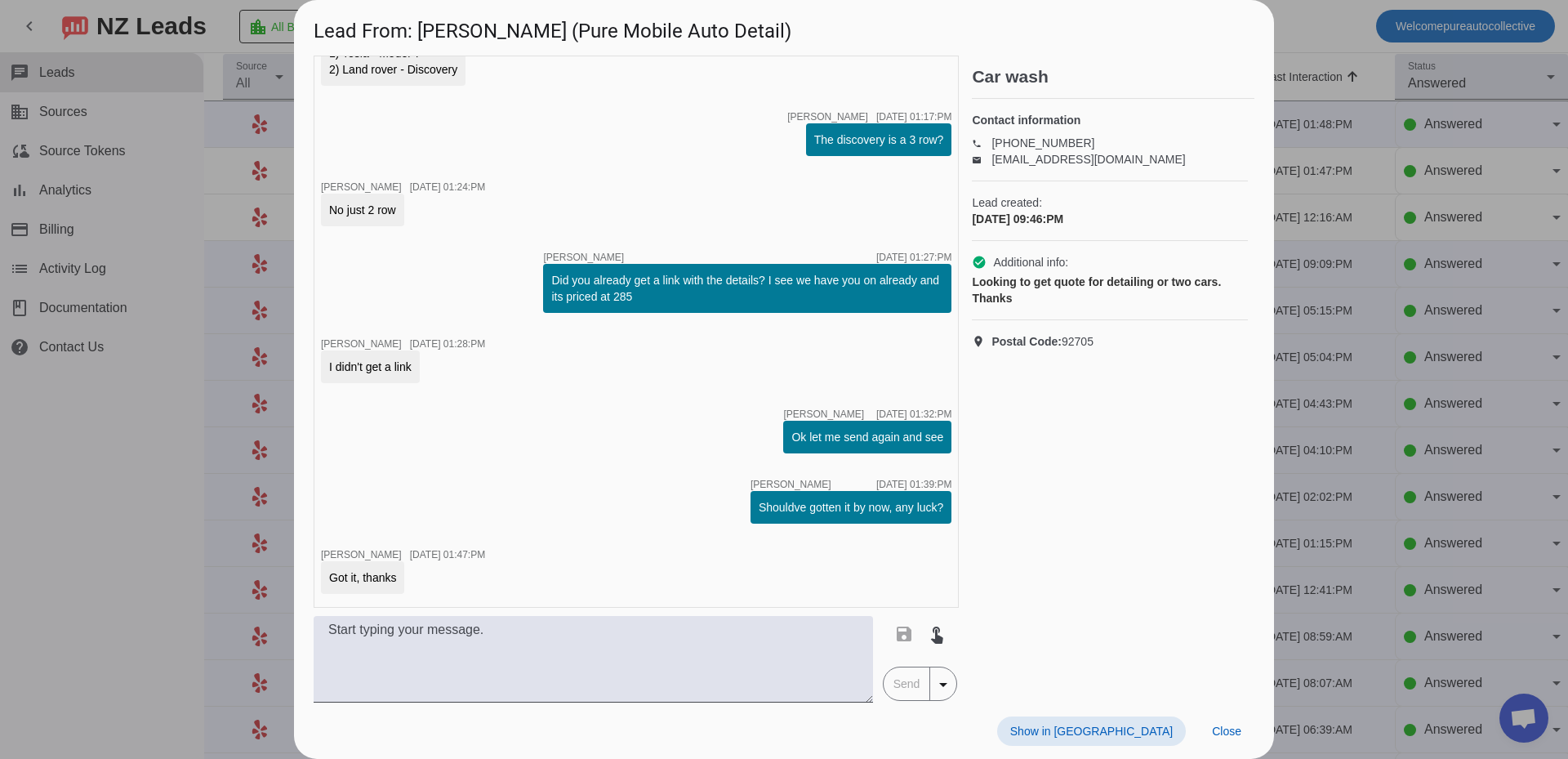
click at [718, 494] on div "timer close [PERSON_NAME] [DATE] 09:46:PM Hi [PERSON_NAME], Thanks for contacti…" at bounding box center [635, 331] width 645 height 552
click at [1351, 359] on div at bounding box center [784, 380] width 1568 height 759
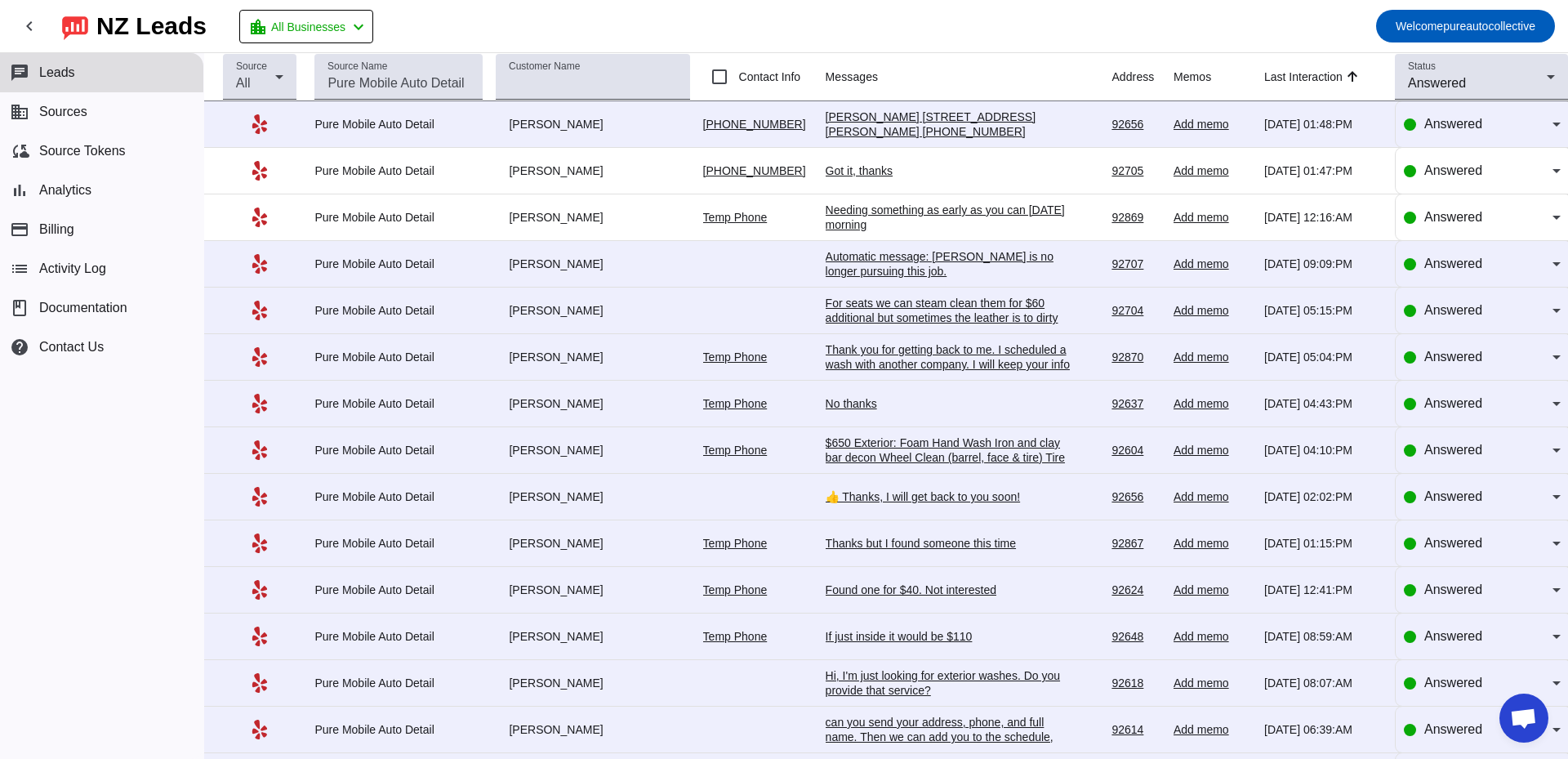
click at [885, 125] on div "[PERSON_NAME] [STREET_ADDRESS][PERSON_NAME] [PHONE_NUMBER]" at bounding box center [947, 124] width 244 height 29
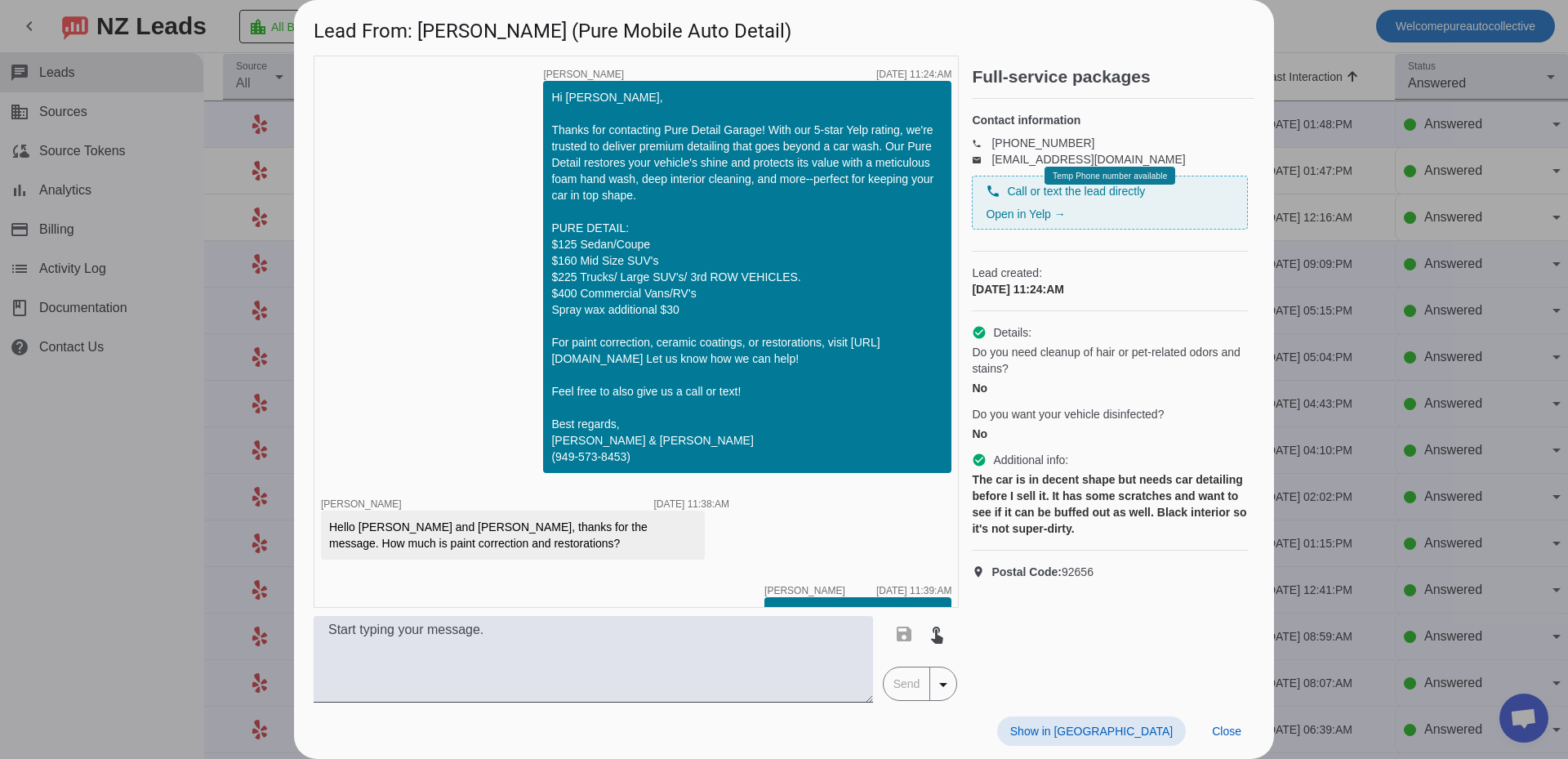
scroll to position [2629, 0]
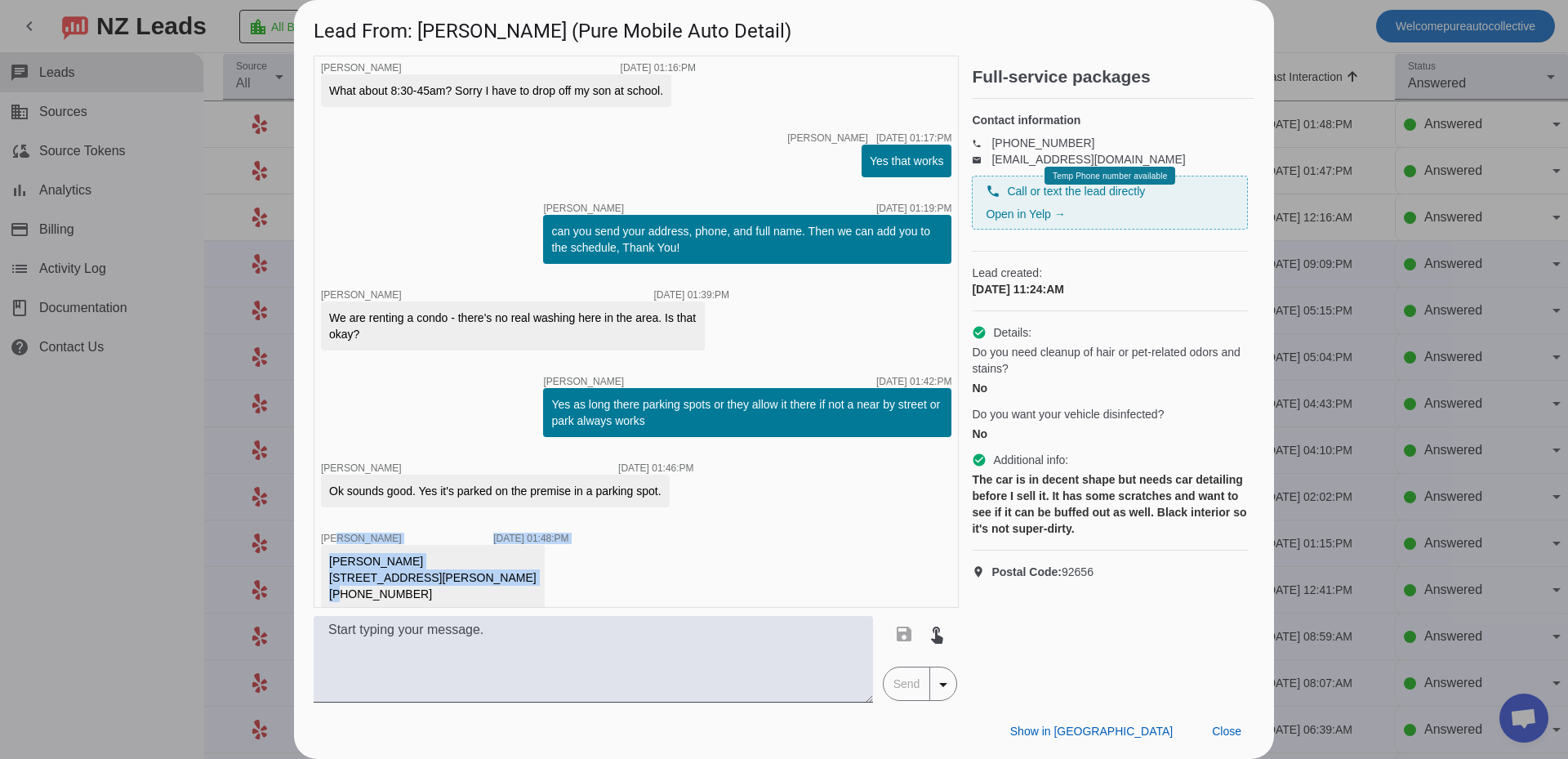
drag, startPoint x: 406, startPoint y: 582, endPoint x: 331, endPoint y: 505, distance: 107.5
click at [331, 505] on div "timer close [PERSON_NAME] [DATE] 11:24:AM Hi [PERSON_NAME], Thanks for contacti…" at bounding box center [635, 331] width 645 height 552
click at [673, 530] on div "timer close [PERSON_NAME] [DATE] 11:24:AM Hi [PERSON_NAME], Thanks for contacti…" at bounding box center [635, 331] width 645 height 552
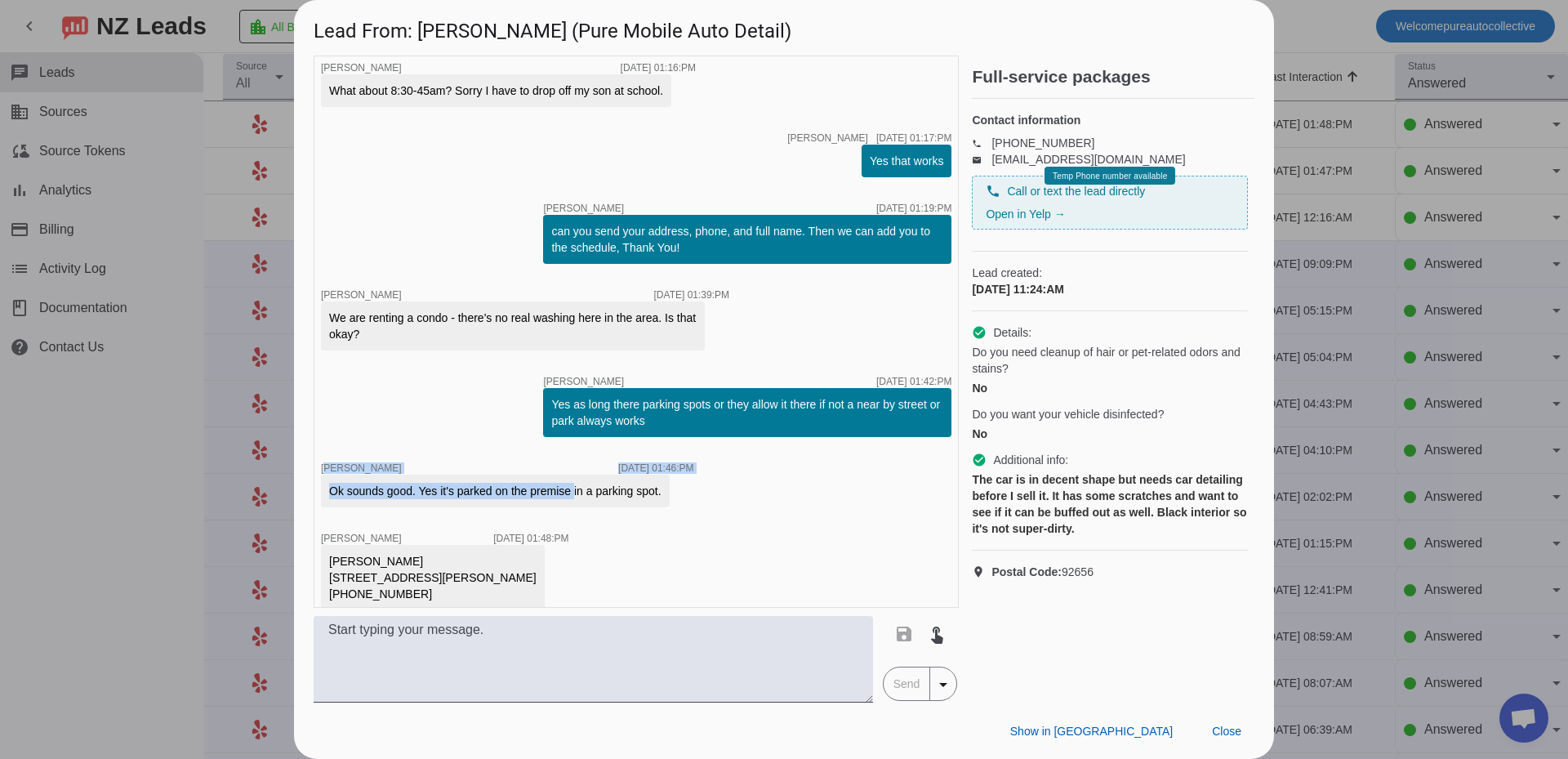
drag, startPoint x: 571, startPoint y: 588, endPoint x: 319, endPoint y: 418, distance: 304.0
click at [319, 418] on div "timer close [PERSON_NAME] [DATE] 11:24:AM Hi [PERSON_NAME], Thanks for contacti…" at bounding box center [635, 331] width 645 height 552
click at [374, 402] on div "timer close [PERSON_NAME] [DATE] 11:24:AM Hi [PERSON_NAME], Thanks for contacti…" at bounding box center [635, 331] width 645 height 552
drag, startPoint x: 374, startPoint y: 402, endPoint x: 666, endPoint y: 558, distance: 331.1
click at [666, 558] on div "timer close [PERSON_NAME] [DATE] 11:24:AM Hi [PERSON_NAME], Thanks for contacti…" at bounding box center [635, 331] width 645 height 552
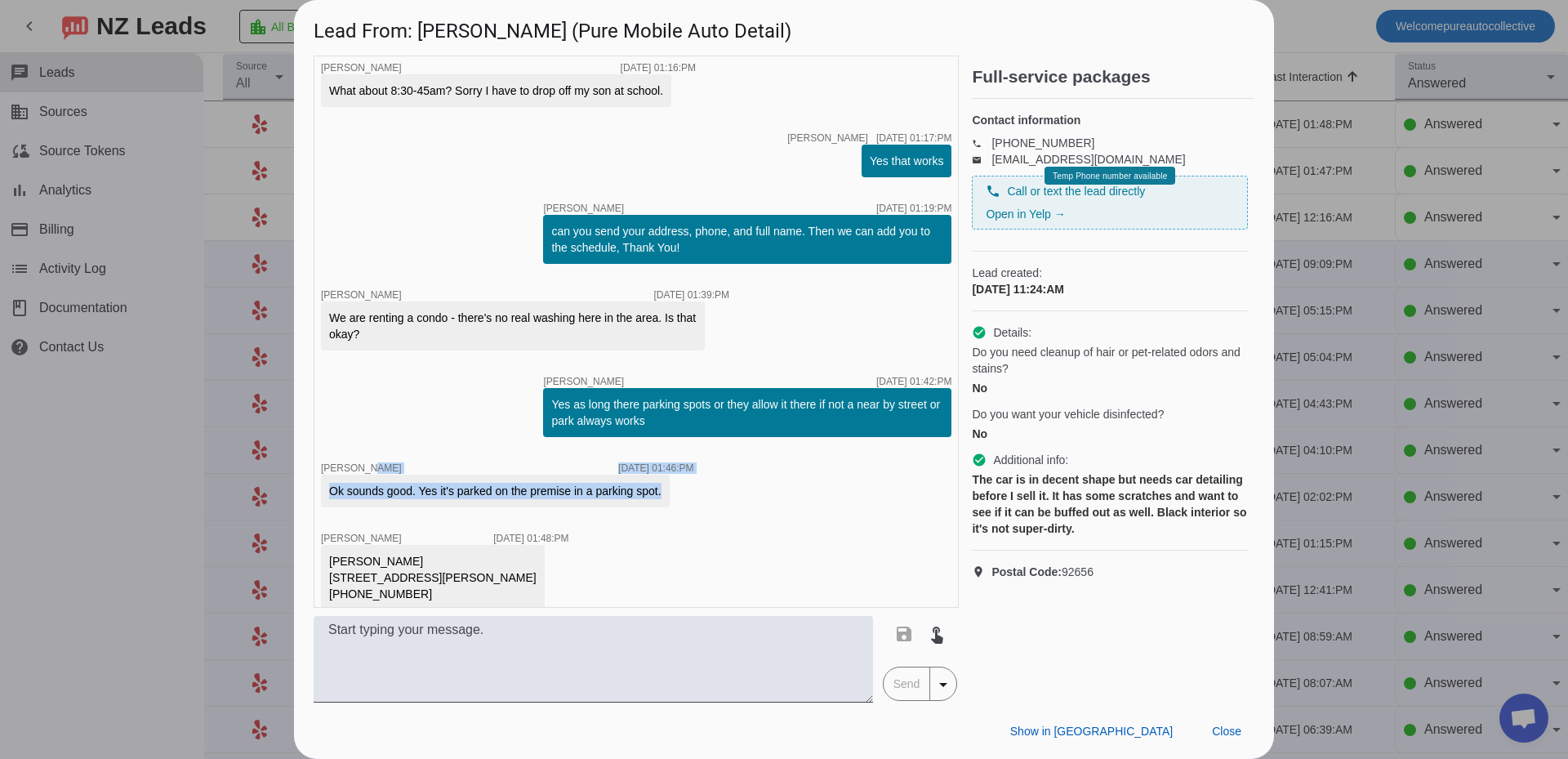
click at [666, 558] on div "timer close [PERSON_NAME] [DATE] 11:24:AM Hi [PERSON_NAME], Thanks for contacti…" at bounding box center [635, 331] width 645 height 552
drag, startPoint x: 554, startPoint y: 584, endPoint x: 355, endPoint y: 430, distance: 251.6
click at [355, 430] on div "timer close [PERSON_NAME] [DATE] 11:24:AM Hi [PERSON_NAME], Thanks for contacti…" at bounding box center [635, 331] width 645 height 552
click at [368, 427] on div "timer close [PERSON_NAME] [DATE] 11:24:AM Hi [PERSON_NAME], Thanks for contacti…" at bounding box center [635, 331] width 645 height 552
click at [373, 418] on div "timer close [PERSON_NAME] [DATE] 11:24:AM Hi [PERSON_NAME], Thanks for contacti…" at bounding box center [635, 331] width 645 height 552
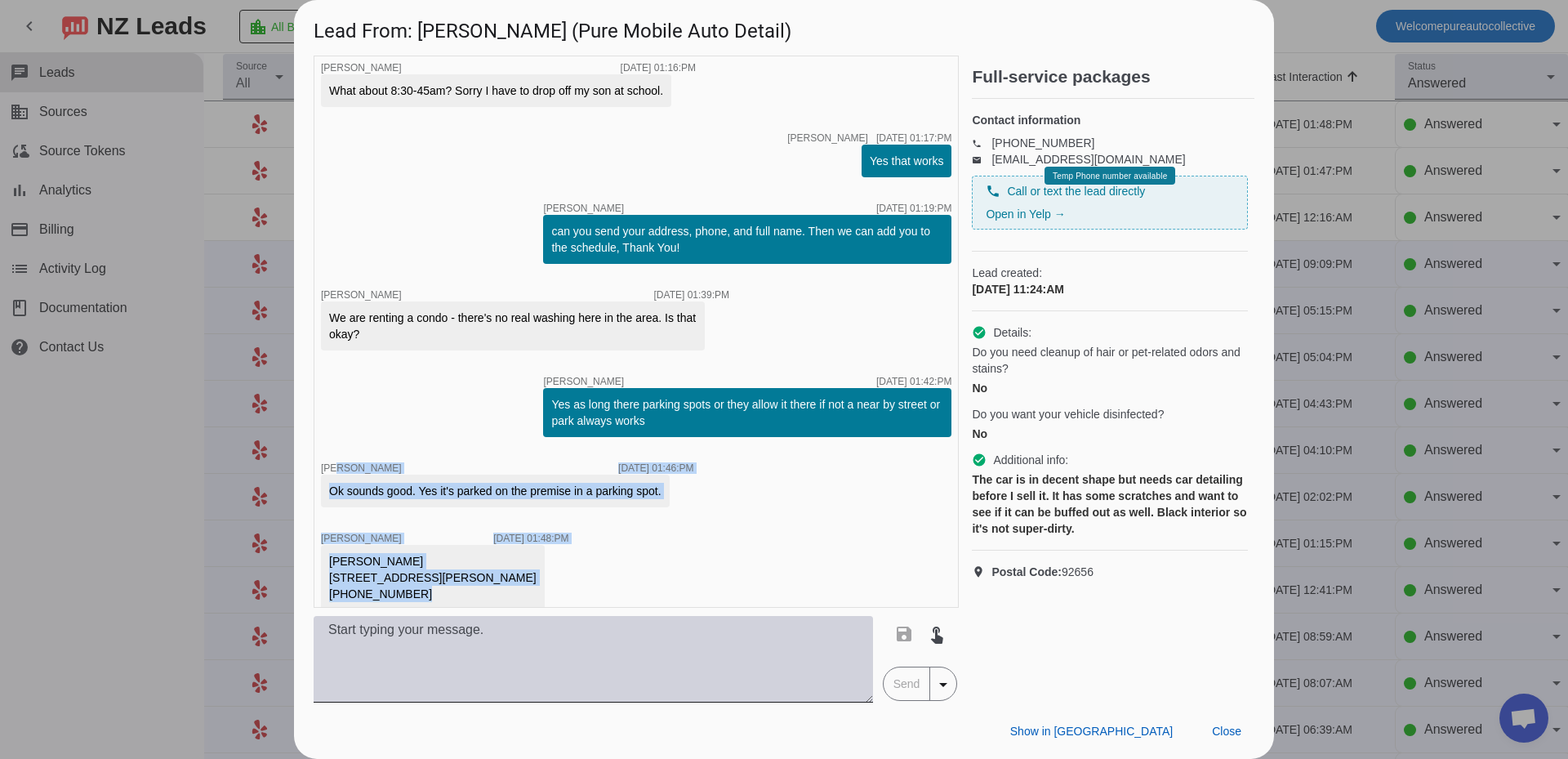
drag, startPoint x: 335, startPoint y: 438, endPoint x: 631, endPoint y: 630, distance: 352.8
click at [631, 630] on div "timer close [PERSON_NAME] [DATE] 11:24:AM Hi [PERSON_NAME], Thanks for contacti…" at bounding box center [635, 379] width 645 height 647
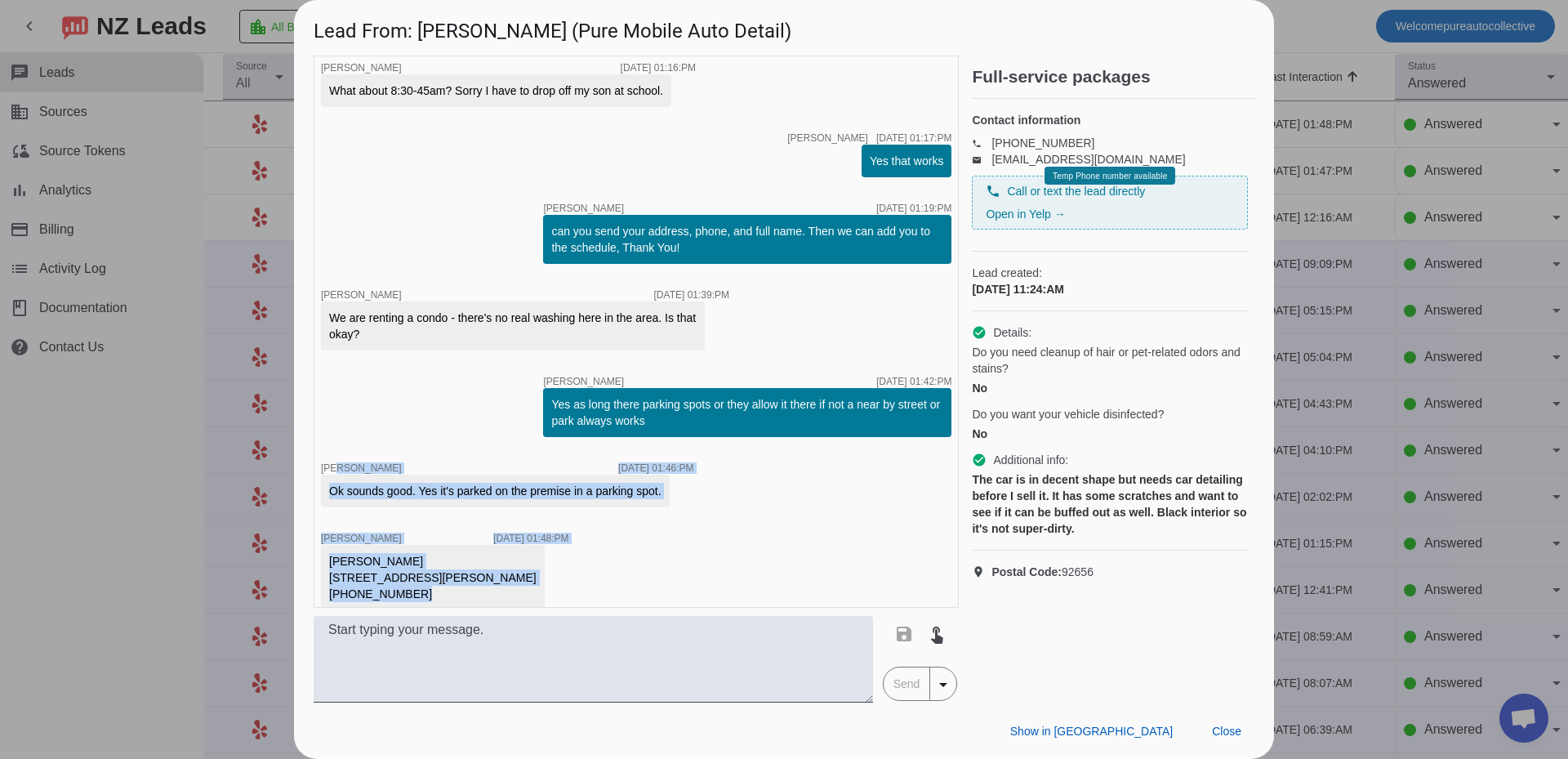
click at [565, 583] on div "timer close [PERSON_NAME] [DATE] 11:24:AM Hi [PERSON_NAME], Thanks for contacti…" at bounding box center [635, 331] width 645 height 552
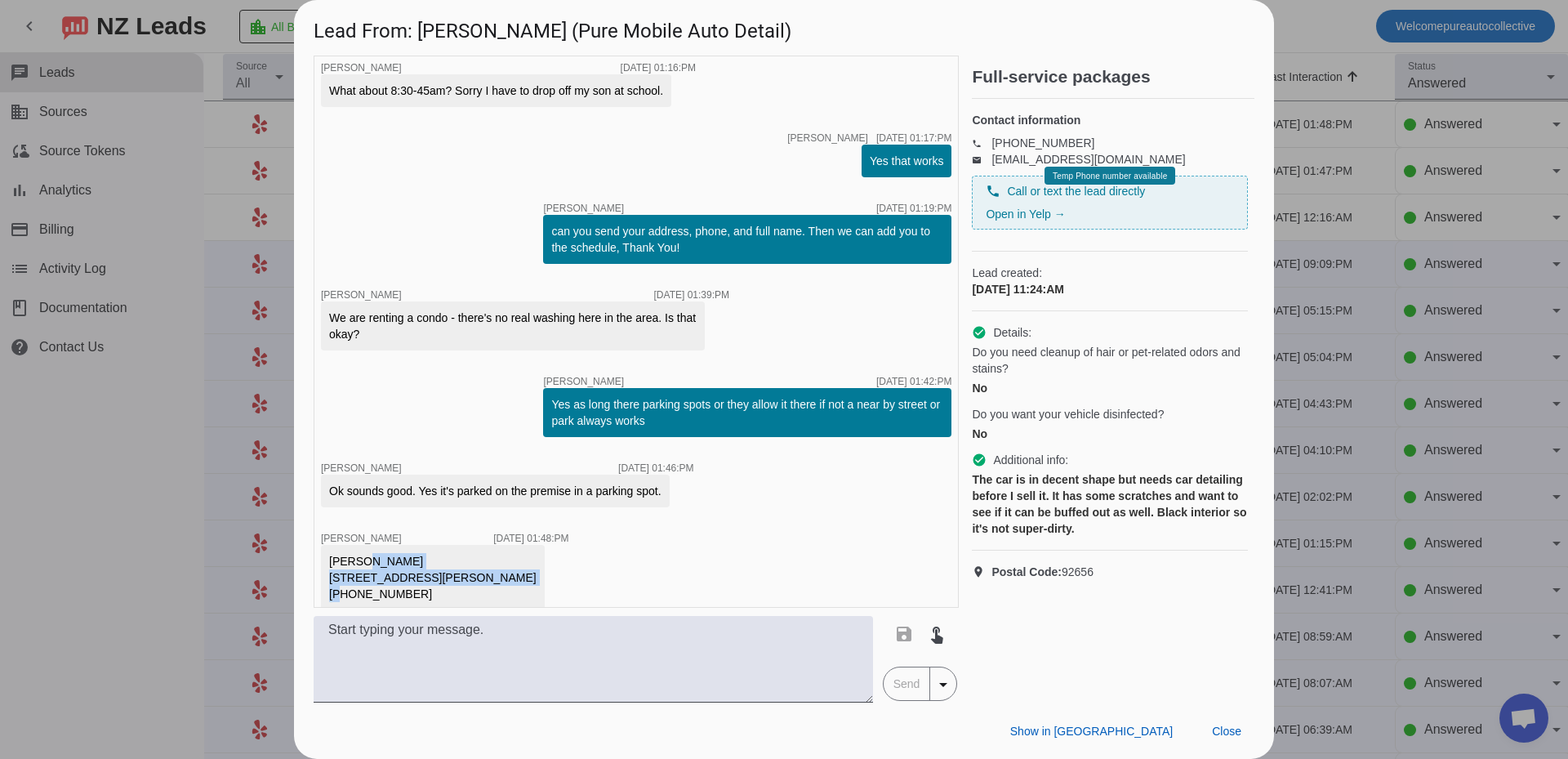
drag, startPoint x: 403, startPoint y: 582, endPoint x: 359, endPoint y: 542, distance: 59.5
click at [359, 553] on div "[PERSON_NAME] [STREET_ADDRESS][PERSON_NAME] [PHONE_NUMBER]" at bounding box center [433, 578] width 208 height 49
click at [590, 577] on div "timer close [PERSON_NAME] [DATE] 11:24:AM Hi [PERSON_NAME], Thanks for contacti…" at bounding box center [635, 331] width 645 height 552
click at [1223, 724] on span "Close" at bounding box center [1226, 731] width 29 height 13
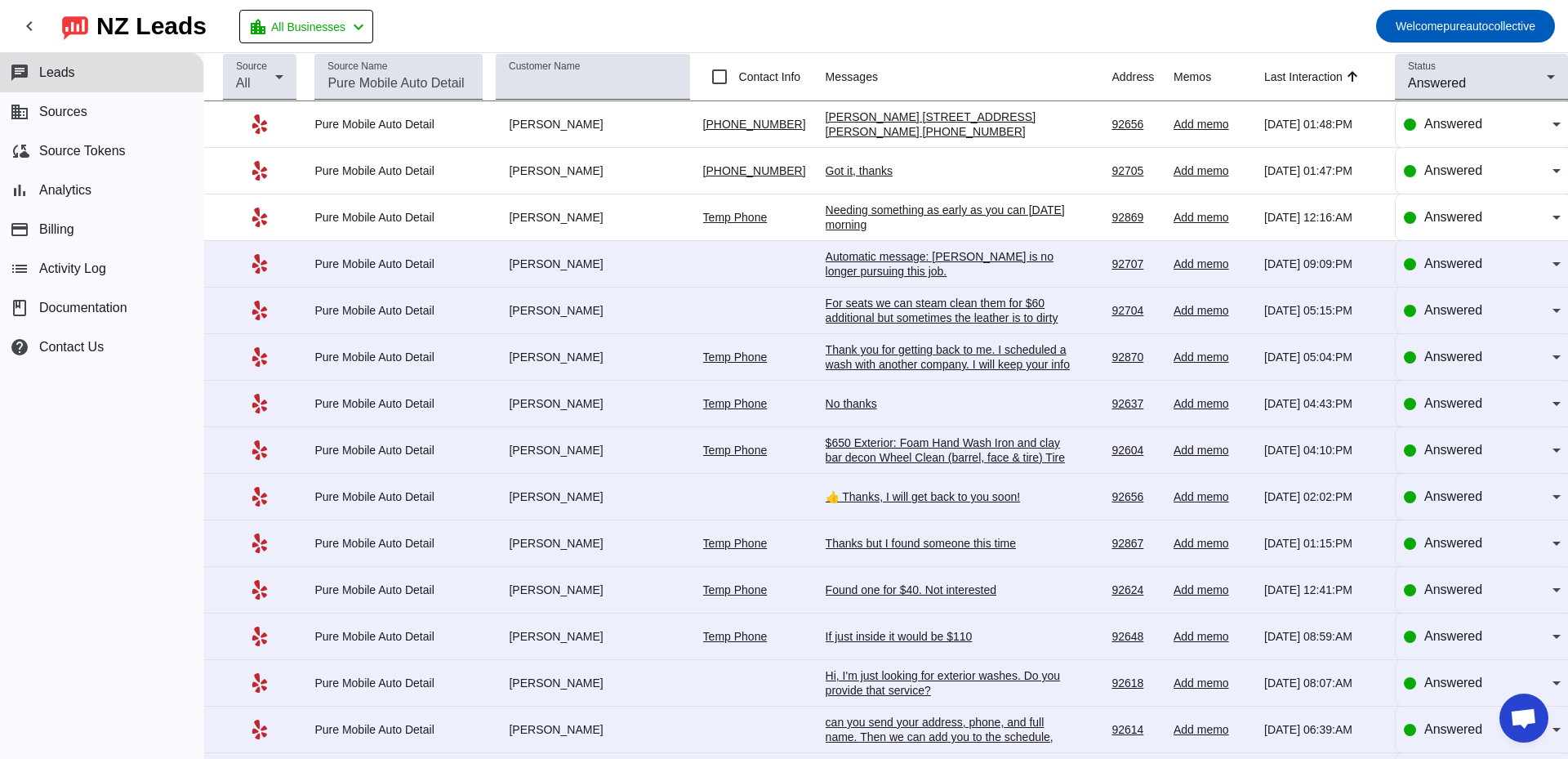
click at [880, 130] on div "[PERSON_NAME] [STREET_ADDRESS][PERSON_NAME] [PHONE_NUMBER]" at bounding box center [947, 124] width 244 height 29
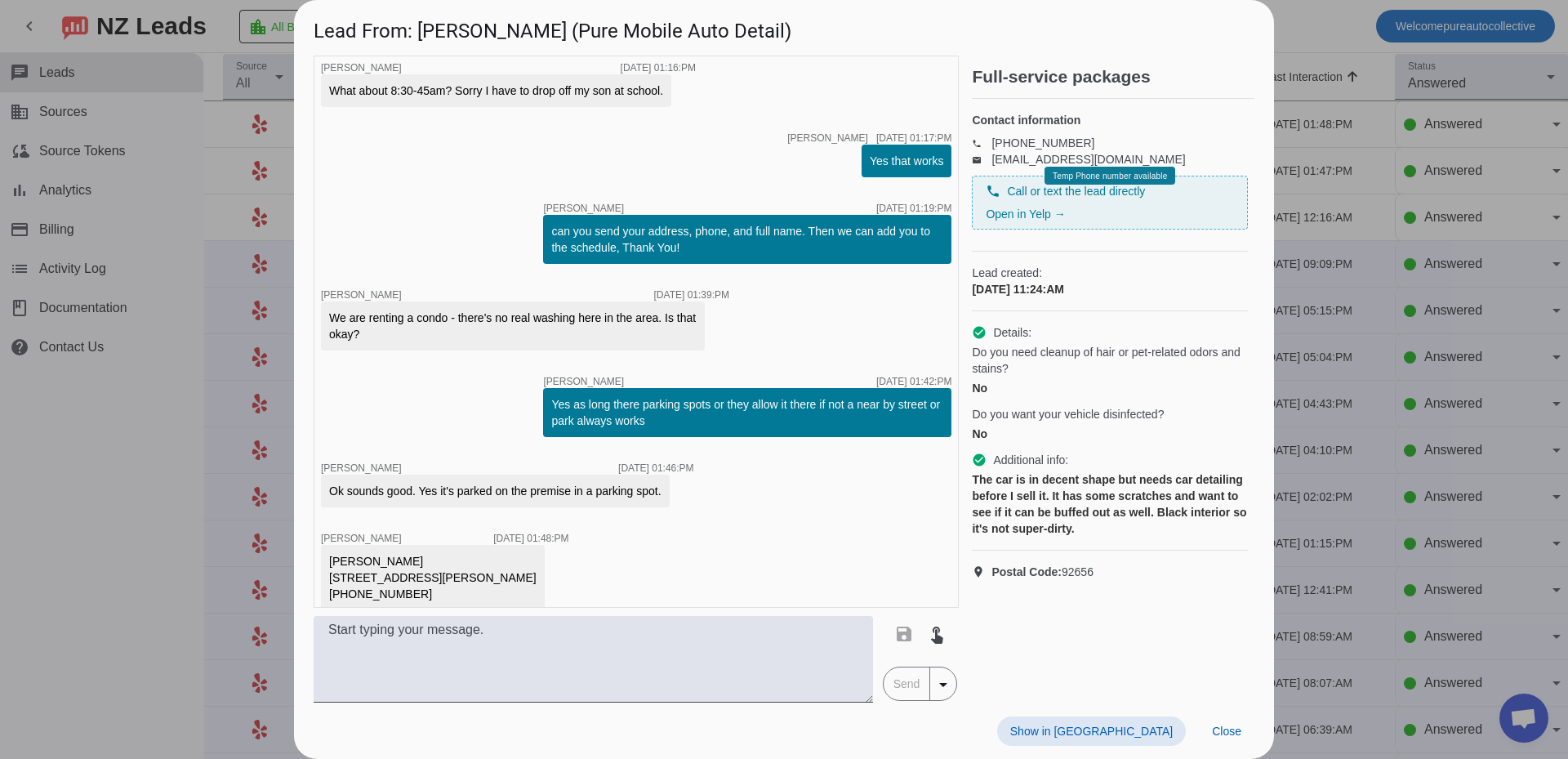
click at [1307, 370] on div at bounding box center [784, 380] width 1568 height 759
